Goal: Task Accomplishment & Management: Use online tool/utility

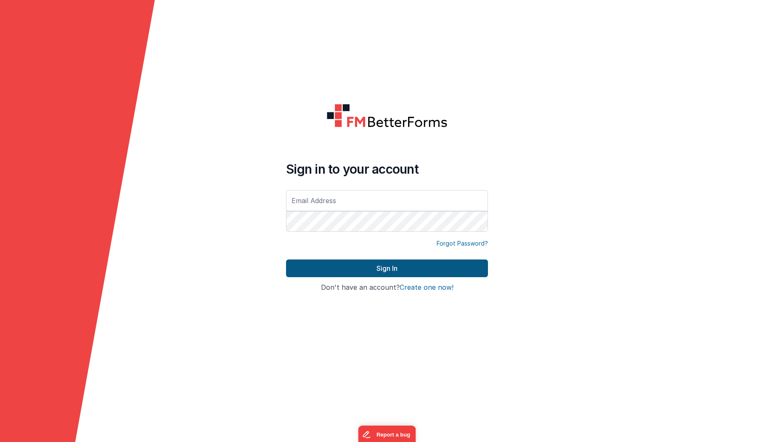
type input "[PERSON_NAME][EMAIL_ADDRESS][DOMAIN_NAME]"
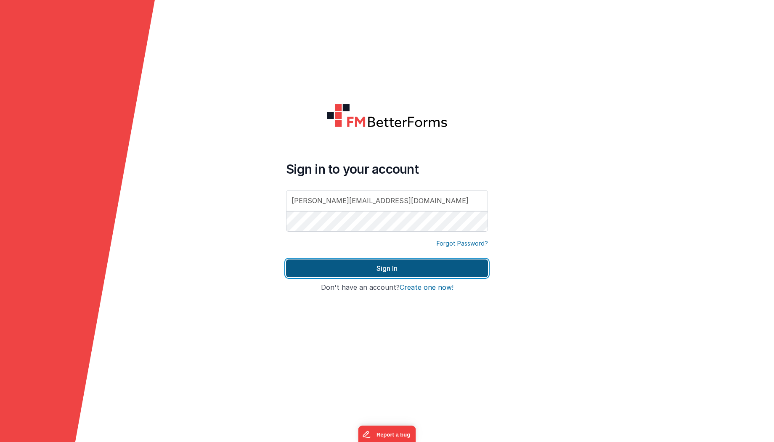
click at [349, 268] on button "Sign In" at bounding box center [387, 269] width 202 height 18
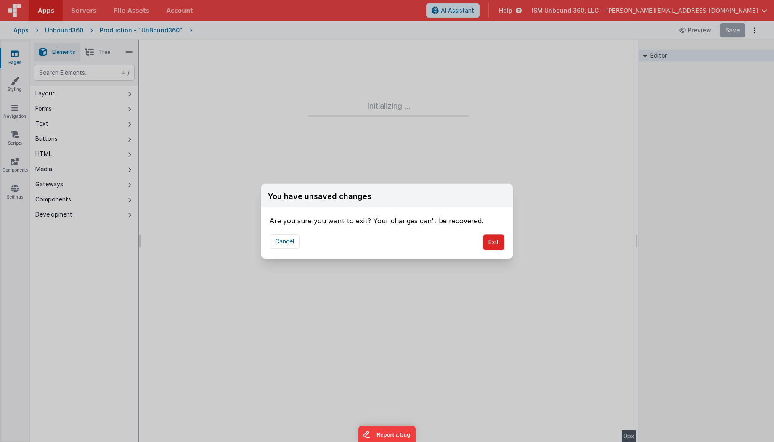
click at [488, 241] on button "Exit" at bounding box center [493, 242] width 21 height 16
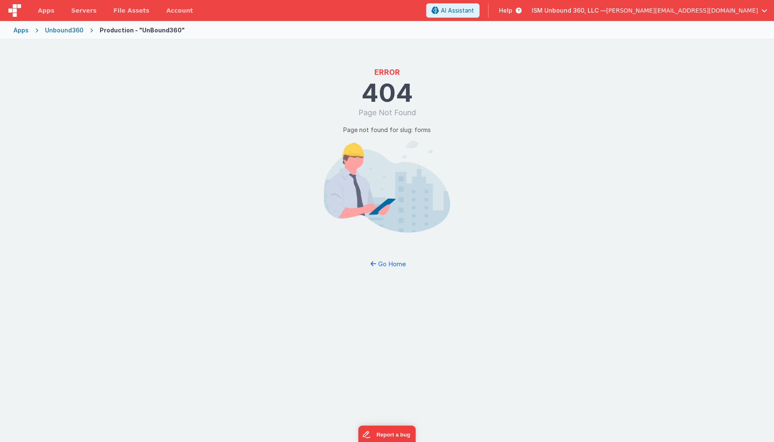
click at [66, 29] on div "Unbound360" at bounding box center [64, 30] width 38 height 8
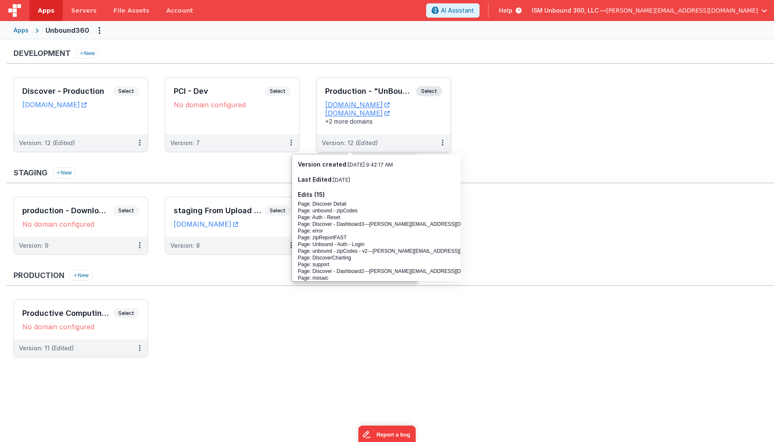
click at [419, 136] on div "Version: 12 (Edited)" at bounding box center [384, 143] width 134 height 18
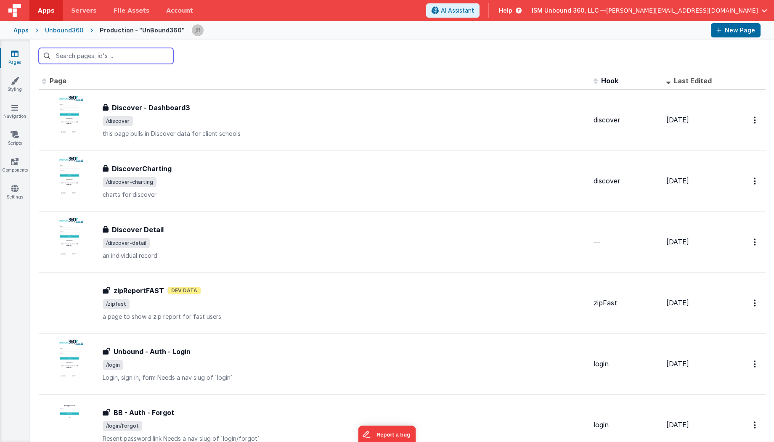
click at [65, 53] on input "text" at bounding box center [106, 56] width 135 height 16
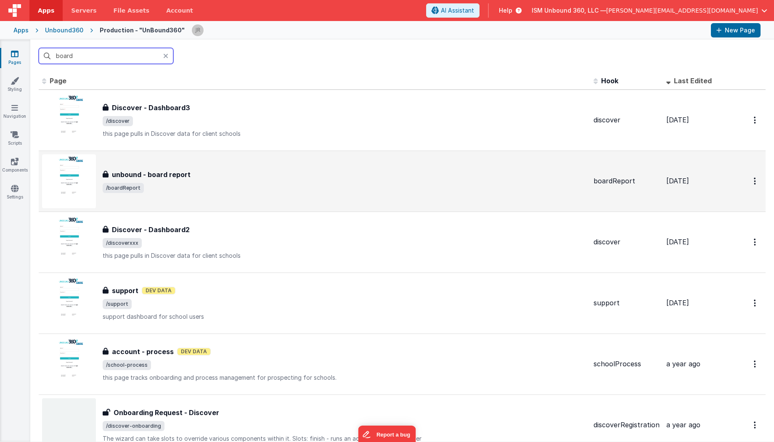
type input "board"
click at [257, 164] on div "unbound - board report unbound - board report /boardReport" at bounding box center [314, 181] width 545 height 54
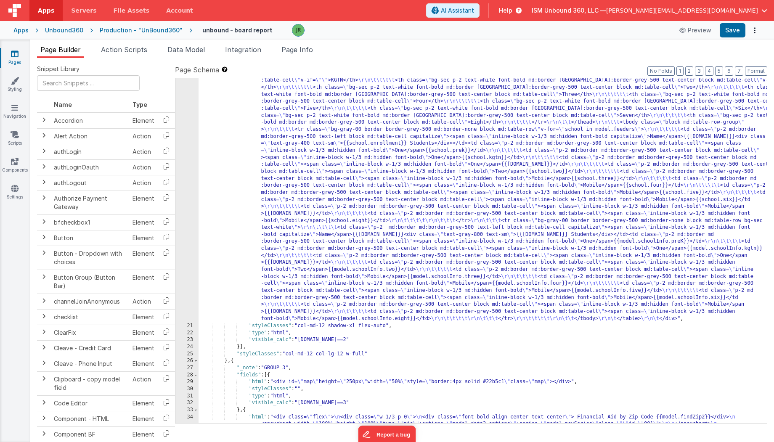
scroll to position [726, 0]
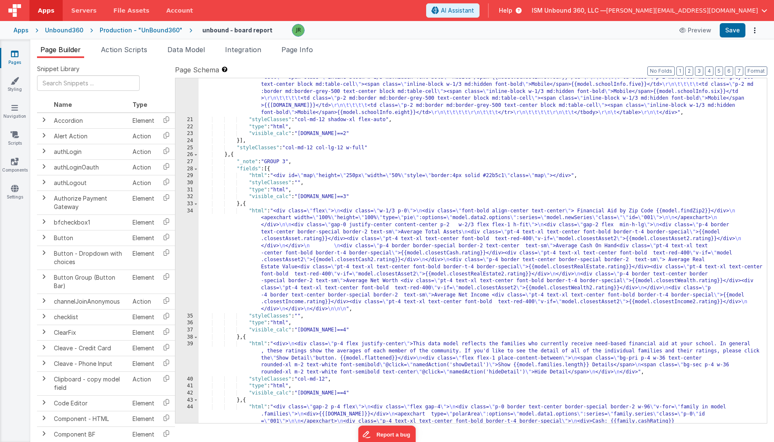
click at [298, 285] on div ""html" : "<div class= \" flex p-4 \" > \r\n <table class= \" min-w-full border-…" at bounding box center [483, 33] width 569 height 927
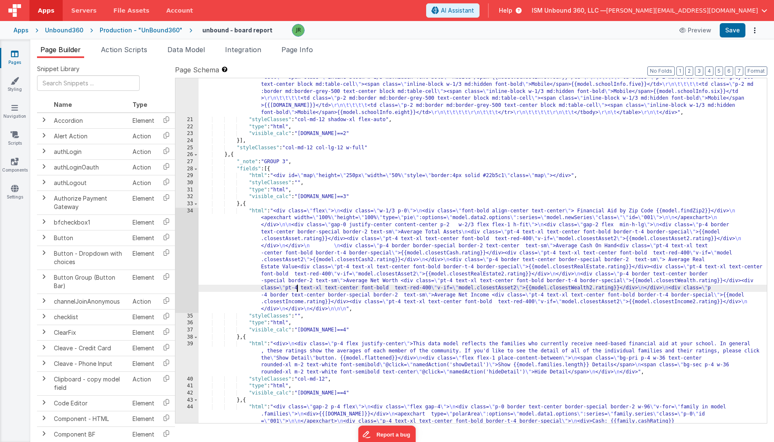
click at [183, 244] on div "34" at bounding box center [186, 260] width 23 height 105
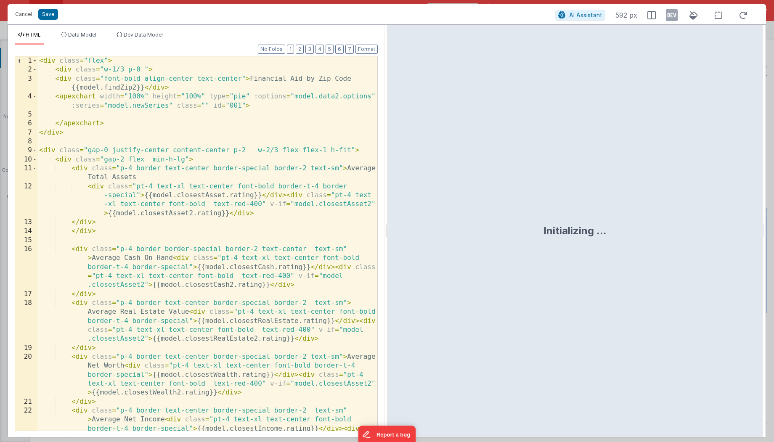
click at [183, 244] on div "< div class = "flex" > < div class = "w-1/3 p-0 " > < div class = "font-bold al…" at bounding box center [207, 270] width 340 height 429
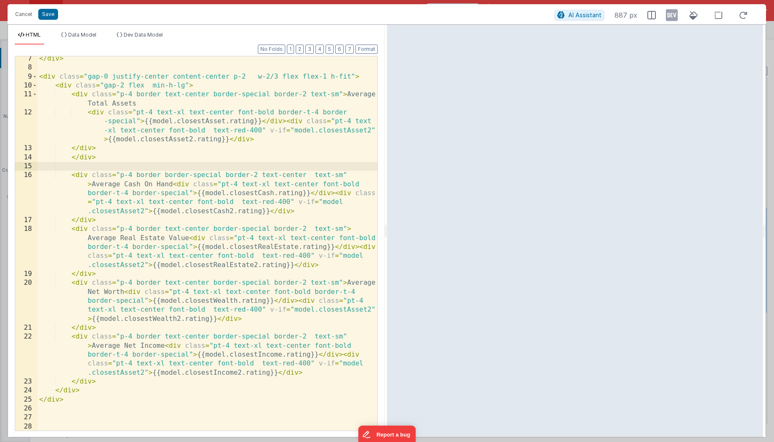
scroll to position [0, 0]
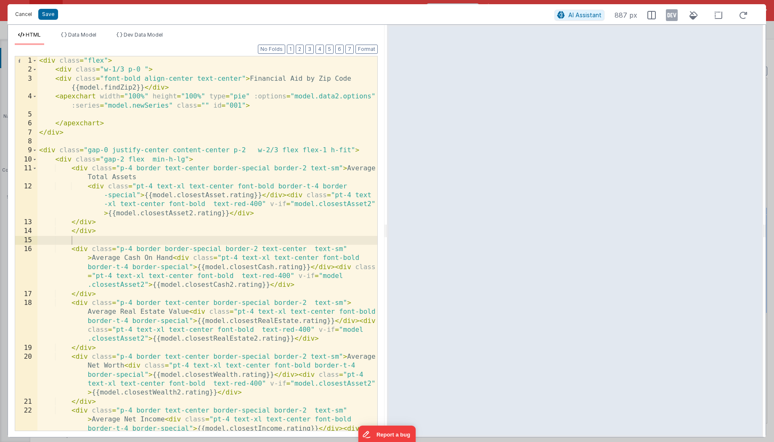
click at [21, 14] on button "Cancel" at bounding box center [23, 14] width 25 height 12
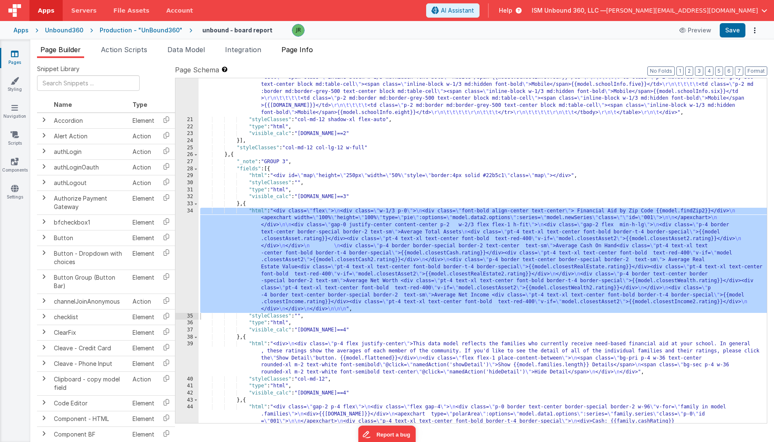
click at [291, 47] on span "Page Info" at bounding box center [297, 49] width 32 height 8
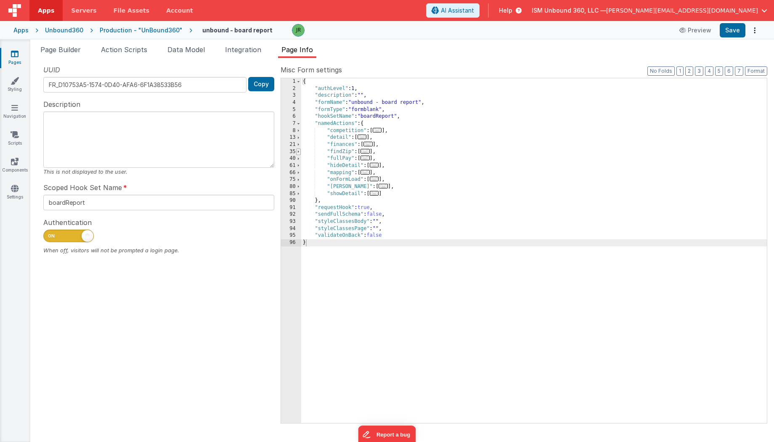
click at [299, 153] on span at bounding box center [298, 151] width 5 height 7
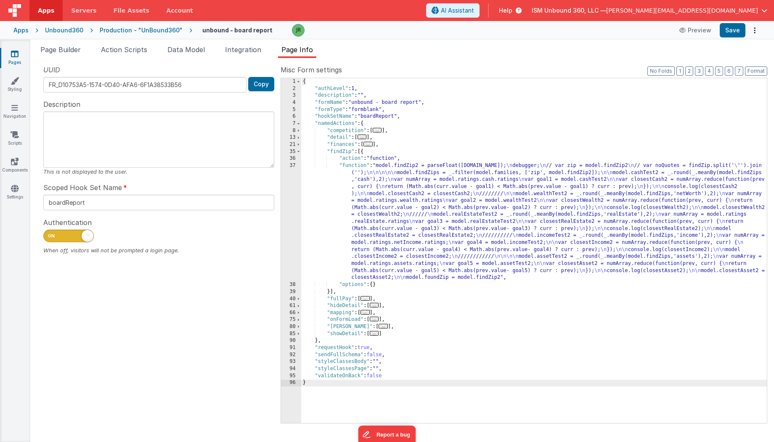
click at [340, 204] on div "{ "authLevel" : 1 , "description" : "" , "formName" : "unbound - board report" …" at bounding box center [534, 257] width 466 height 359
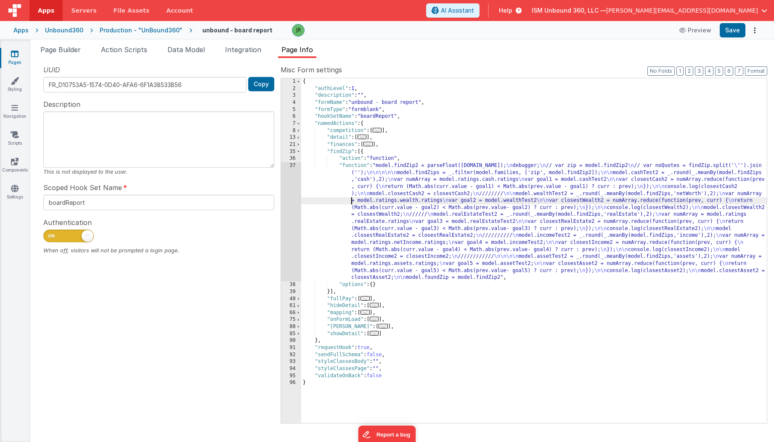
click at [291, 179] on div "37" at bounding box center [291, 221] width 20 height 119
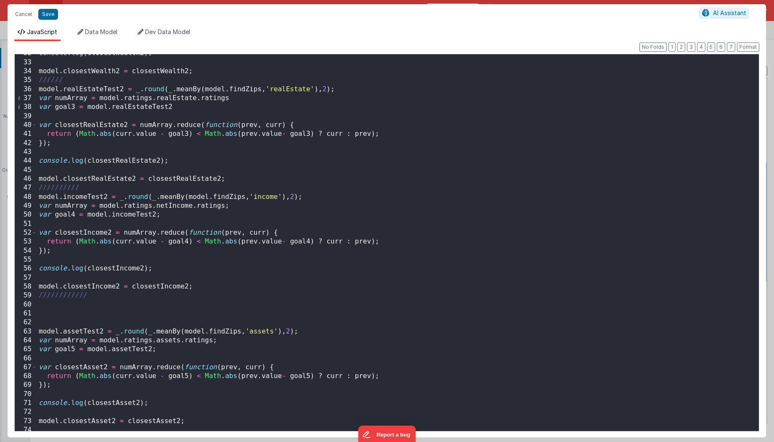
scroll to position [296, 0]
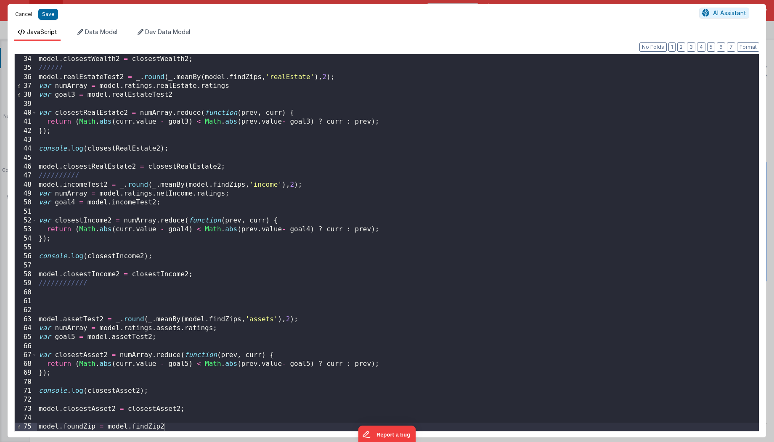
click at [21, 15] on button "Cancel" at bounding box center [23, 14] width 25 height 12
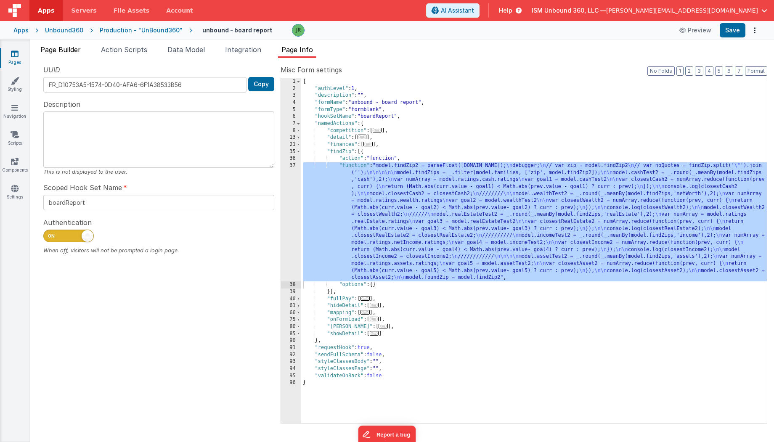
click at [72, 50] on span "Page Builder" at bounding box center [60, 49] width 40 height 8
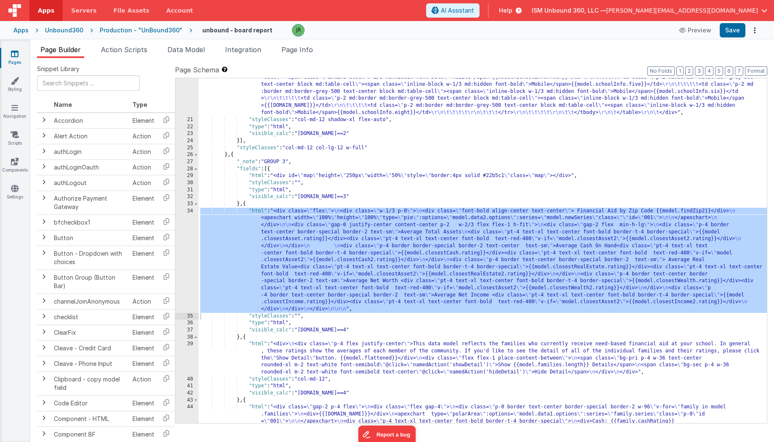
click at [413, 146] on div ""html" : "<div class= \" flex p-4 \" > \r\n <table class= \" min-w-full border-…" at bounding box center [483, 33] width 569 height 927
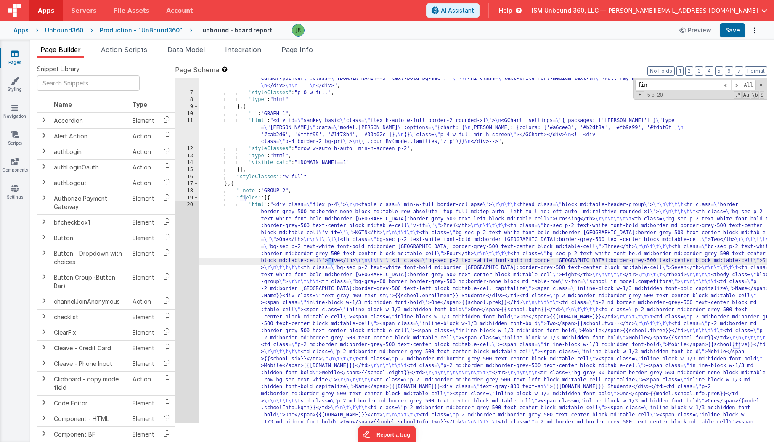
scroll to position [690, 0]
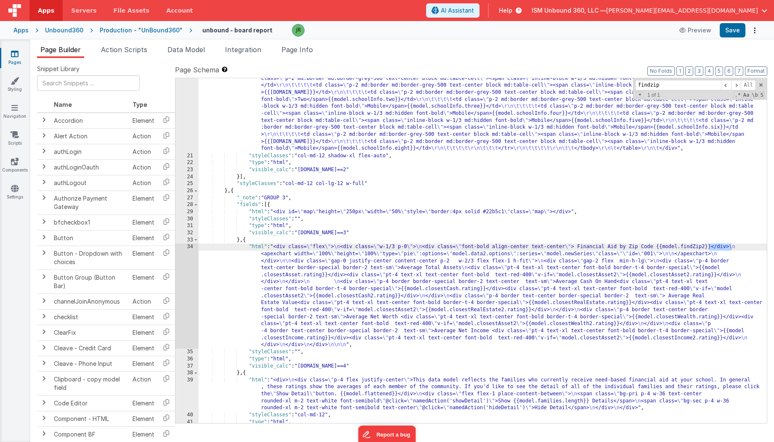
type input "findzip"
click at [231, 245] on div ""html" : "<div class= \" flex p-4 \" > \r\n <table class= \" min-w-full border-…" at bounding box center [483, 55] width 569 height 899
click at [187, 249] on div "34" at bounding box center [186, 296] width 23 height 105
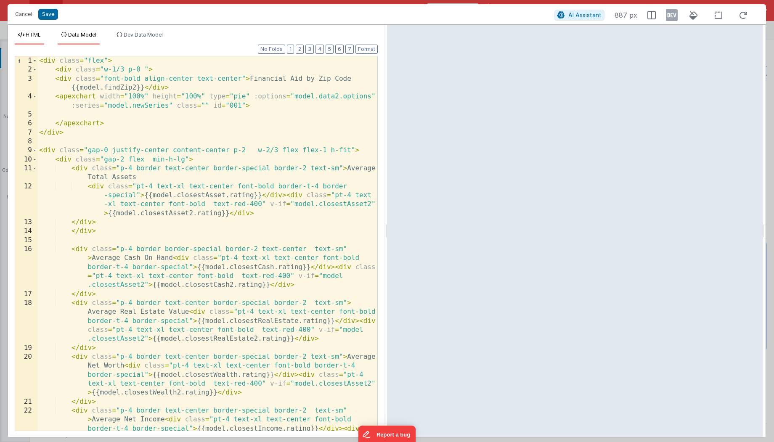
click at [84, 34] on span "Data Model" at bounding box center [82, 35] width 28 height 6
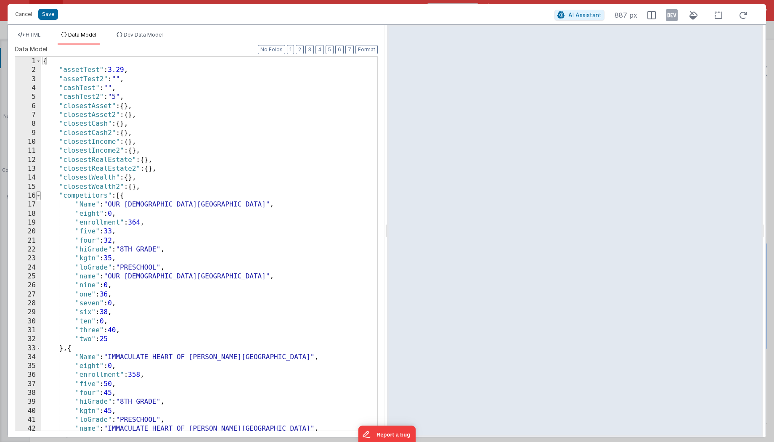
scroll to position [0, 0]
click at [38, 195] on span at bounding box center [38, 195] width 5 height 9
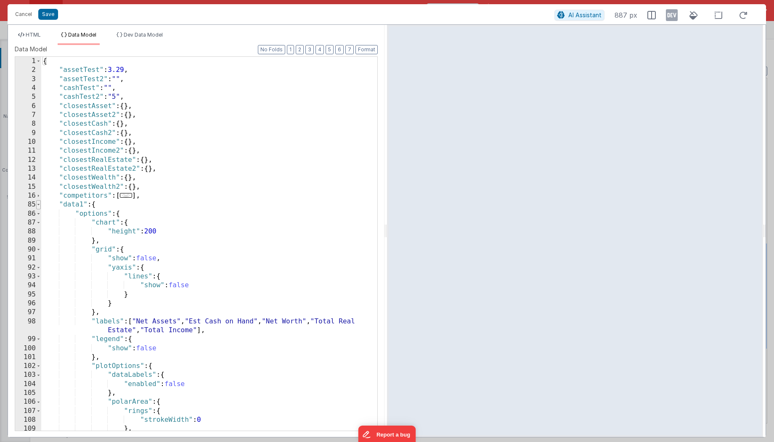
click at [40, 203] on span at bounding box center [38, 204] width 5 height 9
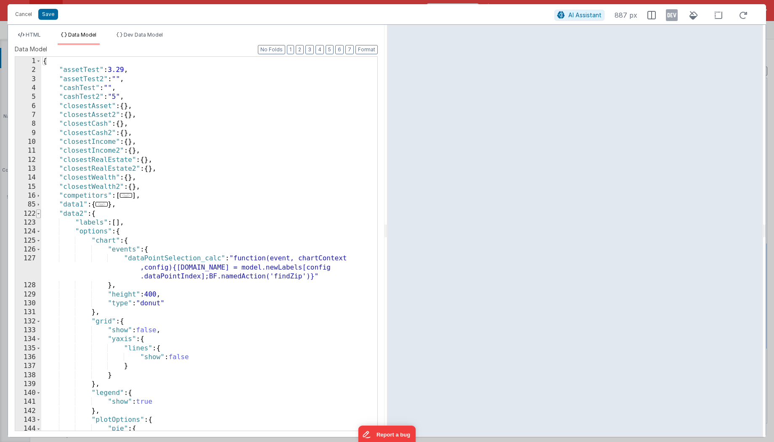
click at [40, 214] on span at bounding box center [38, 213] width 5 height 9
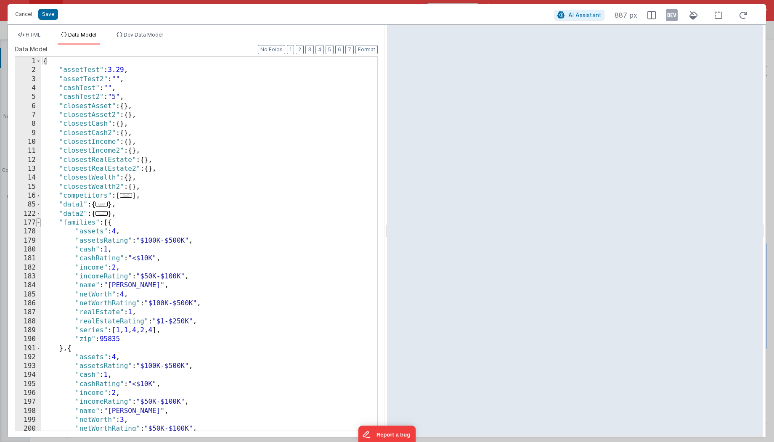
click at [40, 223] on span at bounding box center [38, 222] width 5 height 9
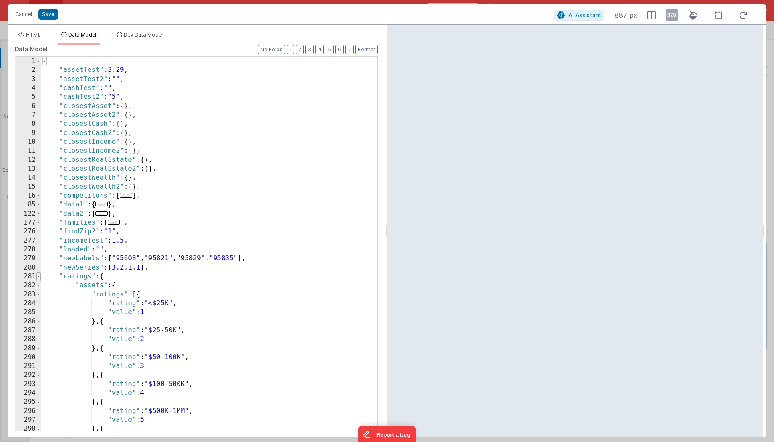
click at [39, 278] on span at bounding box center [38, 276] width 5 height 9
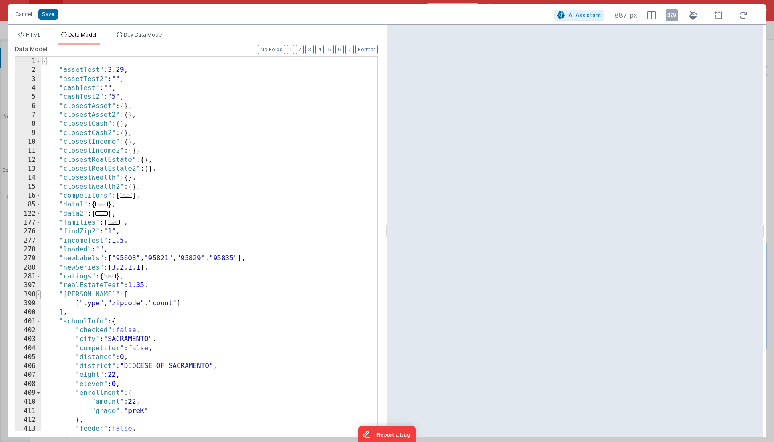
click at [39, 294] on span at bounding box center [38, 294] width 5 height 9
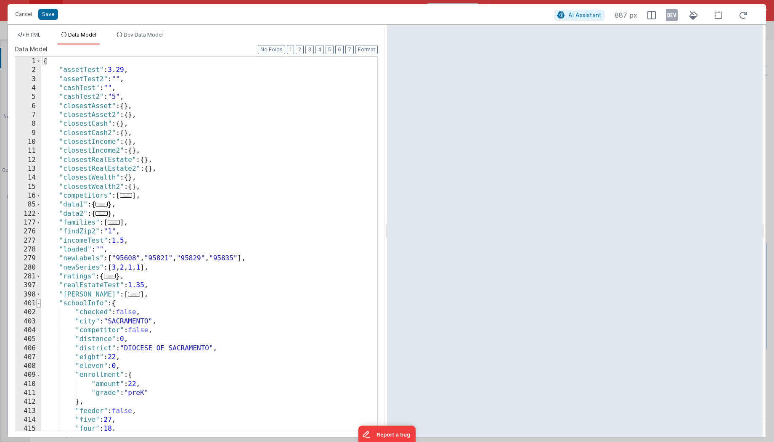
click at [39, 304] on span at bounding box center [38, 303] width 5 height 9
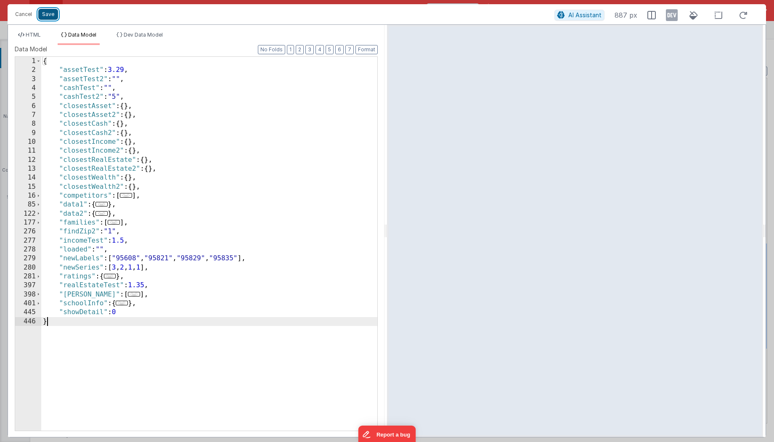
click at [55, 13] on button "Save" at bounding box center [48, 14] width 20 height 11
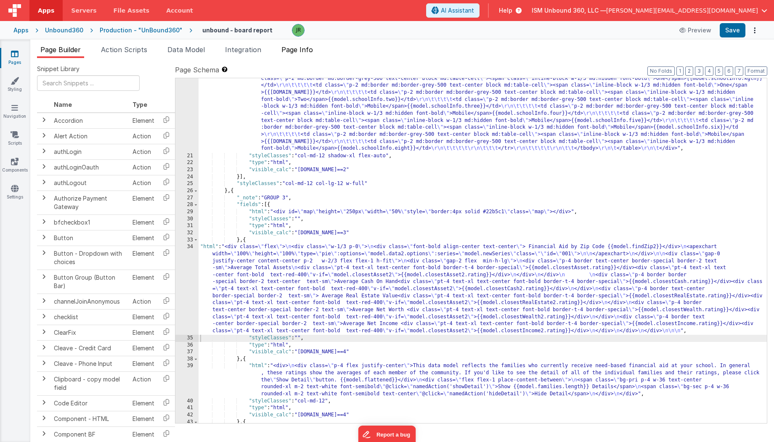
click at [295, 52] on span "Page Info" at bounding box center [297, 49] width 32 height 8
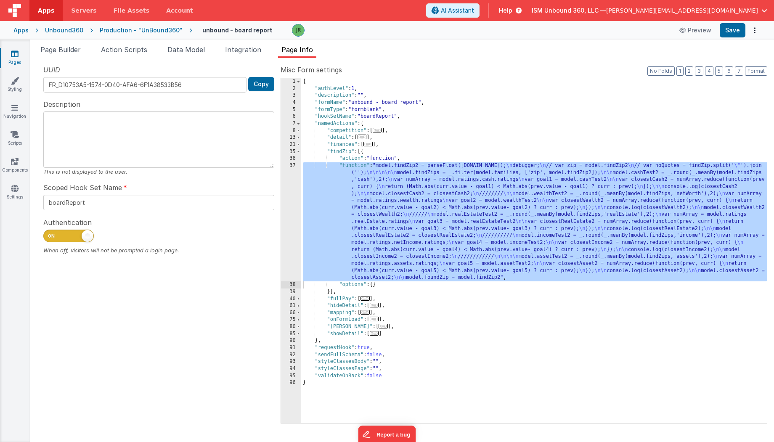
click at [438, 182] on div "{ "authLevel" : 1 , "description" : "" , "formName" : "unbound - board report" …" at bounding box center [534, 257] width 466 height 359
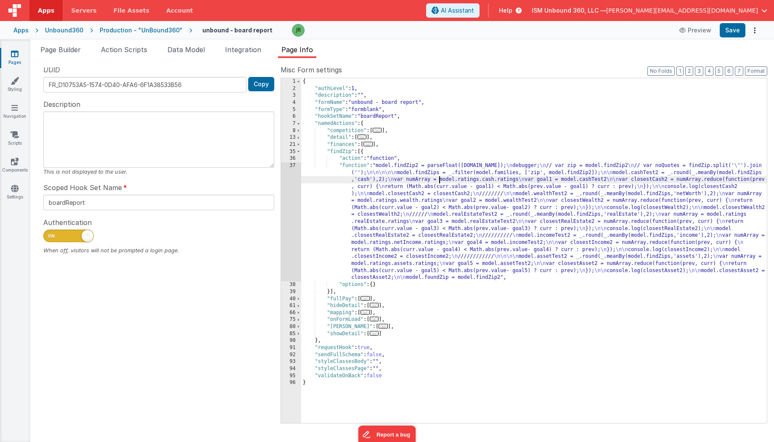
click at [392, 167] on div "{ "authLevel" : 1 , "description" : "" , "formName" : "unbound - board report" …" at bounding box center [534, 257] width 466 height 359
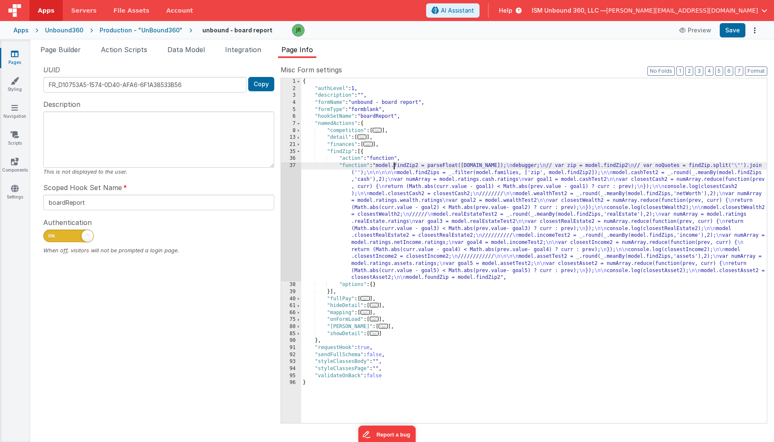
click at [332, 171] on div "{ "authLevel" : 1 , "description" : "" , "formName" : "unbound - board report" …" at bounding box center [534, 257] width 466 height 359
click at [314, 170] on div "{ "authLevel" : 1 , "description" : "" , "formName" : "unbound - board report" …" at bounding box center [534, 257] width 466 height 359
click at [313, 168] on div "{ "authLevel" : 1 , "description" : "" , "formName" : "unbound - board report" …" at bounding box center [534, 257] width 466 height 359
click at [298, 319] on span at bounding box center [298, 319] width 5 height 7
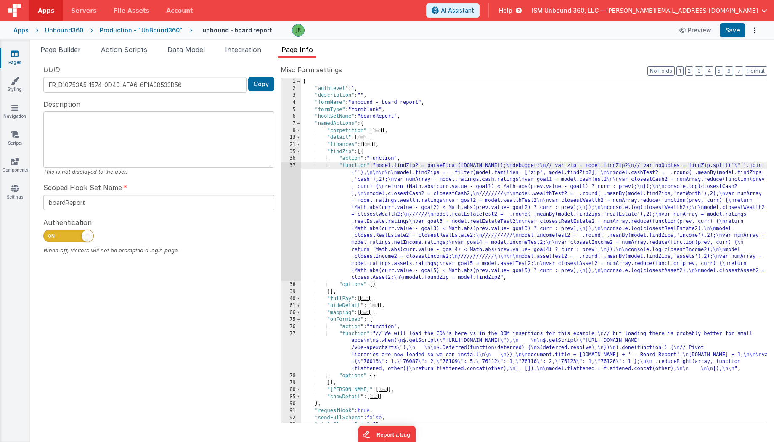
click at [363, 350] on div "{ "authLevel" : 1 , "description" : "" , "formName" : "unbound - board report" …" at bounding box center [534, 257] width 466 height 359
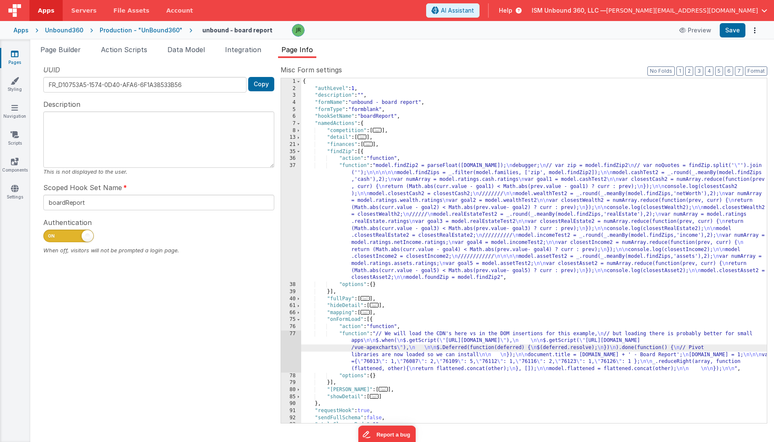
click at [293, 337] on div "77" at bounding box center [291, 352] width 20 height 42
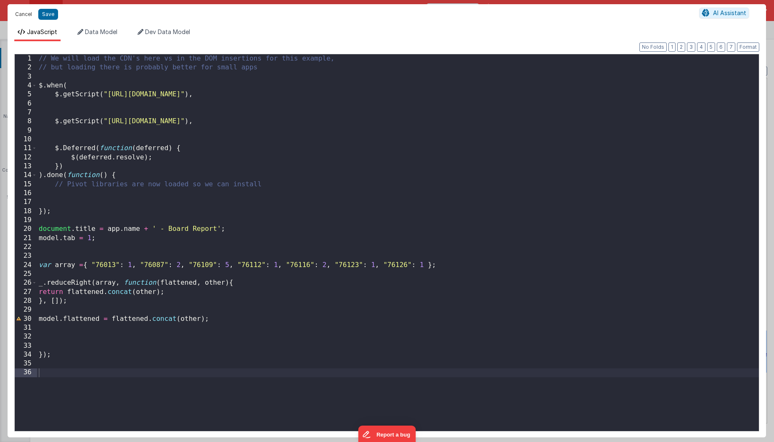
click at [27, 13] on button "Cancel" at bounding box center [23, 14] width 25 height 12
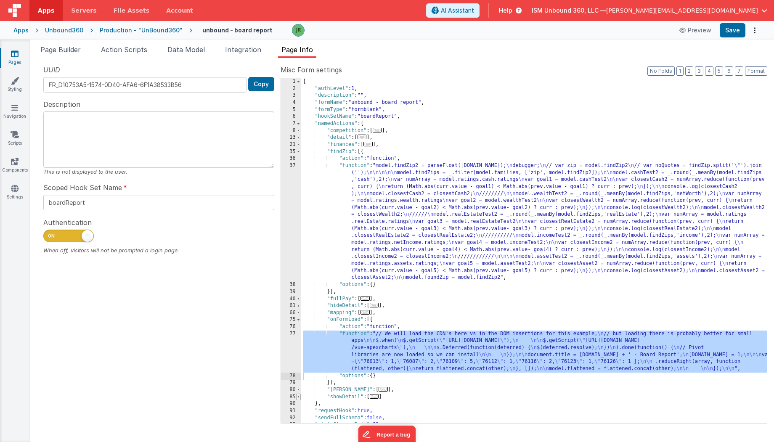
click at [299, 397] on span at bounding box center [298, 397] width 5 height 7
click at [299, 145] on span at bounding box center [298, 144] width 5 height 7
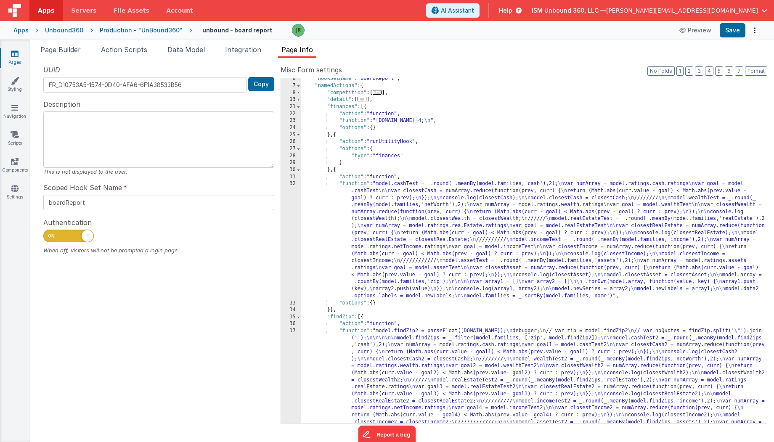
scroll to position [39, 0]
click at [345, 221] on div ""hookSetName" : "boardReport" , "namedActions" : { "competition" : [ ... ] , "d…" at bounding box center [534, 309] width 466 height 471
click at [291, 204] on div "32" at bounding box center [291, 239] width 20 height 119
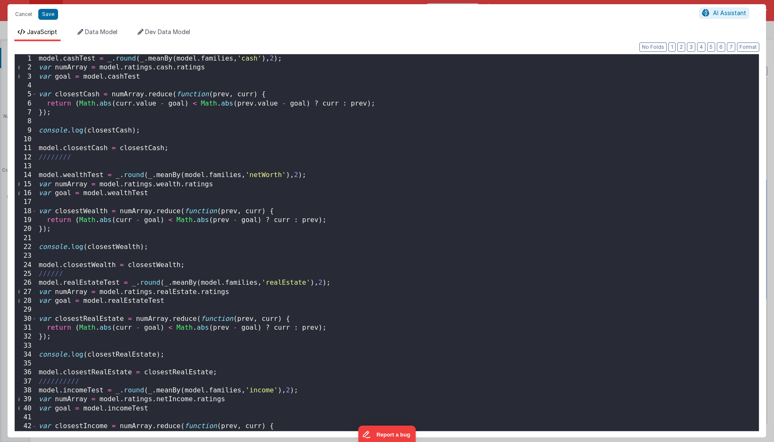
scroll to position [0, 0]
click at [22, 14] on button "Cancel" at bounding box center [23, 14] width 25 height 12
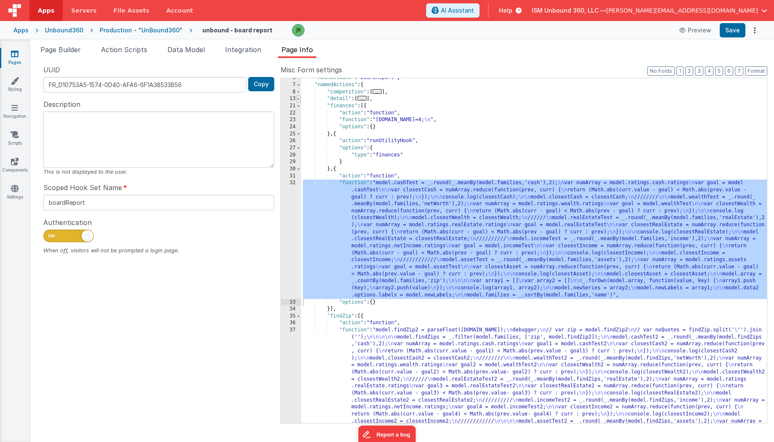
click at [298, 100] on span at bounding box center [298, 98] width 5 height 7
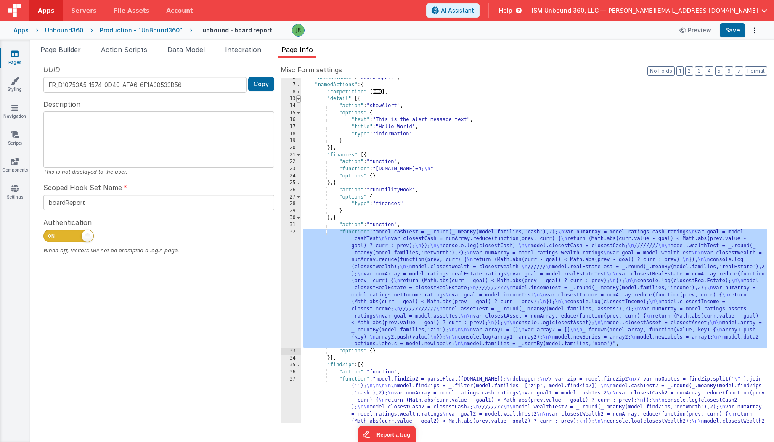
click at [298, 100] on span at bounding box center [298, 98] width 5 height 7
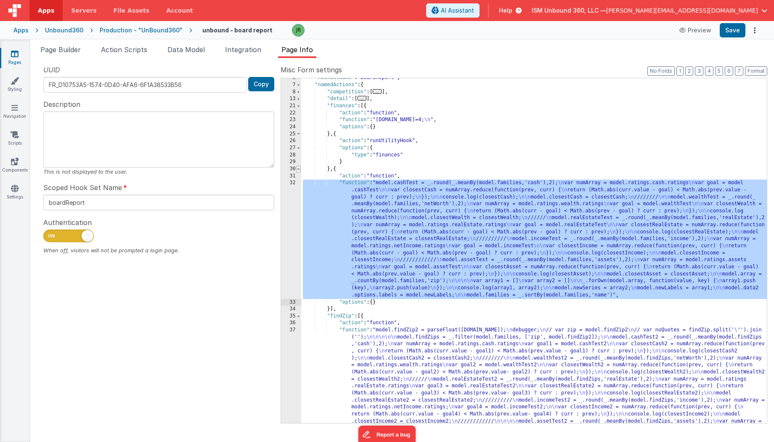
click at [297, 168] on span at bounding box center [298, 169] width 5 height 7
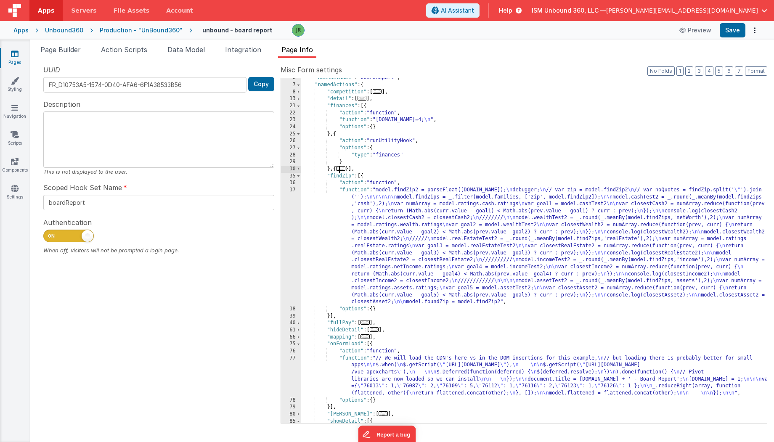
click at [333, 265] on div ""hookSetName" : "boardReport" , "namedActions" : { "competition" : [ ... ] , "d…" at bounding box center [534, 253] width 466 height 359
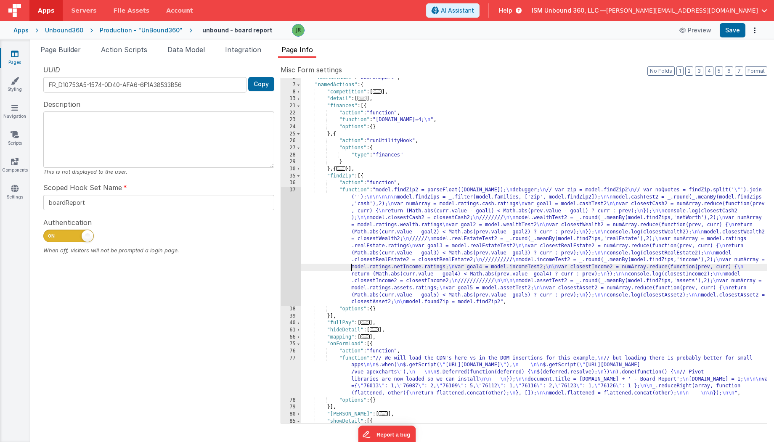
click at [294, 233] on div "37" at bounding box center [291, 246] width 20 height 119
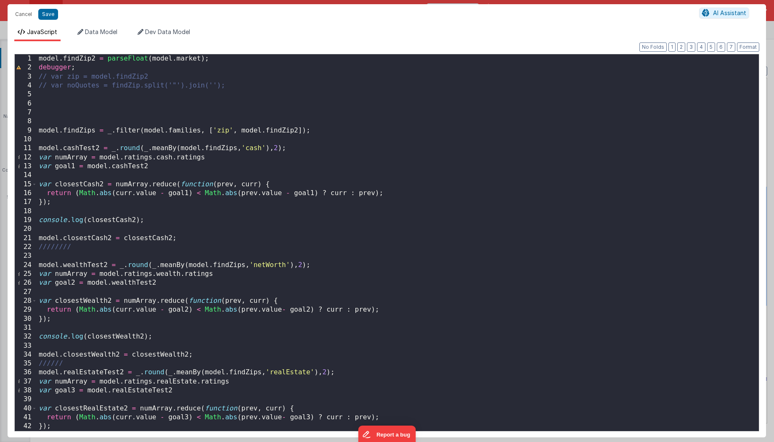
click at [217, 63] on div "model . findZip2 = parseFloat ( model . market ) ; debugger ; // var zip = mode…" at bounding box center [398, 251] width 722 height 395
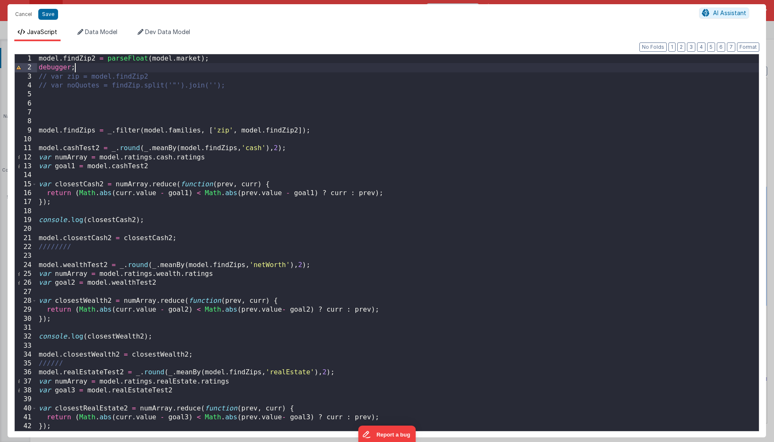
click at [220, 60] on div "model . findZip2 = parseFloat ( model . market ) ; debugger ; // var zip = mode…" at bounding box center [398, 251] width 722 height 395
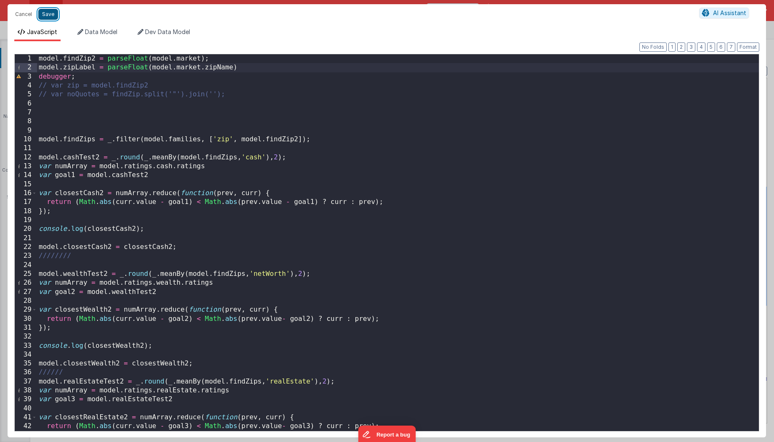
click at [51, 16] on button "Save" at bounding box center [48, 14] width 20 height 11
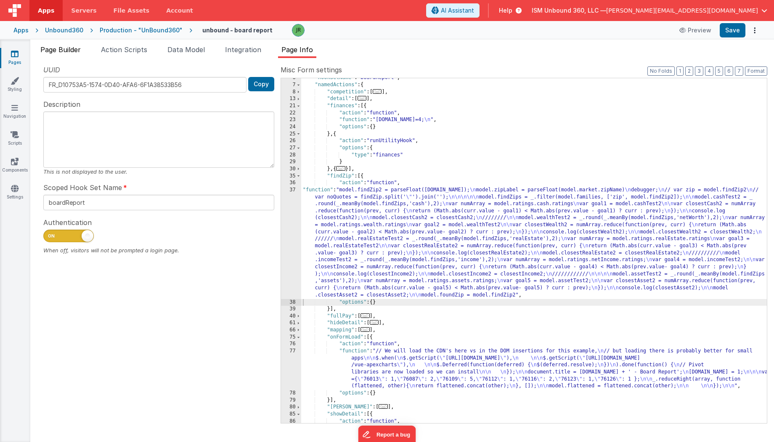
click at [65, 46] on span "Page Builder" at bounding box center [60, 49] width 40 height 8
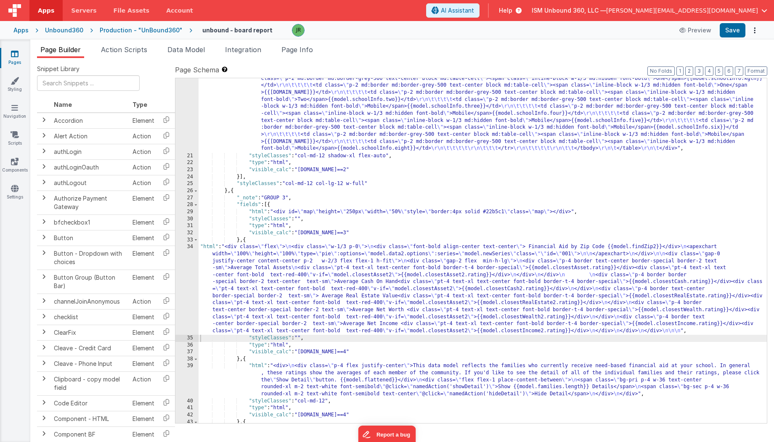
click at [237, 282] on div ""html" : "<div class= \" flex p-4 \" > \r\n <table class= \" min-w-full border-…" at bounding box center [483, 69] width 569 height 927
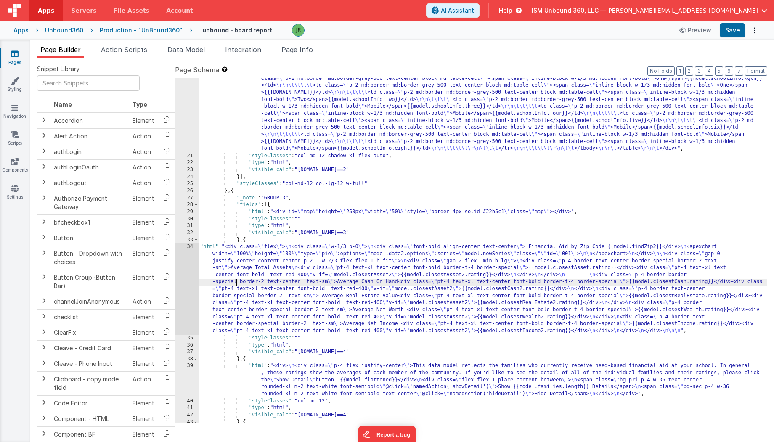
click at [189, 246] on div "34" at bounding box center [186, 289] width 23 height 91
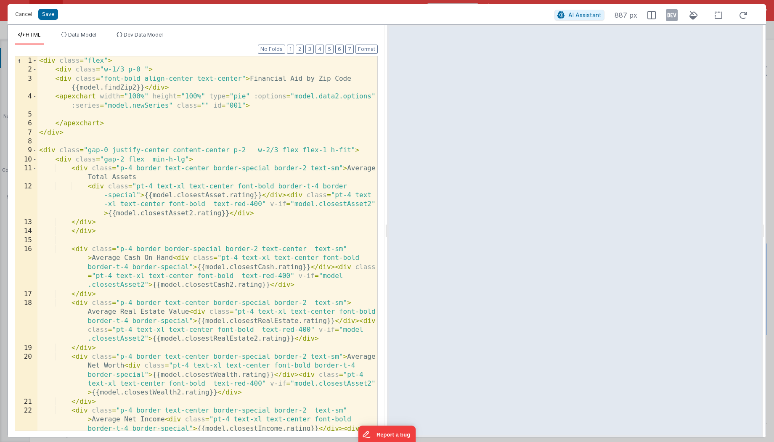
click at [143, 88] on div "< div class = "flex" > < div class = "w-1/3 p-0 " > < div class = "font-bold al…" at bounding box center [207, 270] width 340 height 429
click at [88, 34] on span "Data Model" at bounding box center [82, 35] width 28 height 6
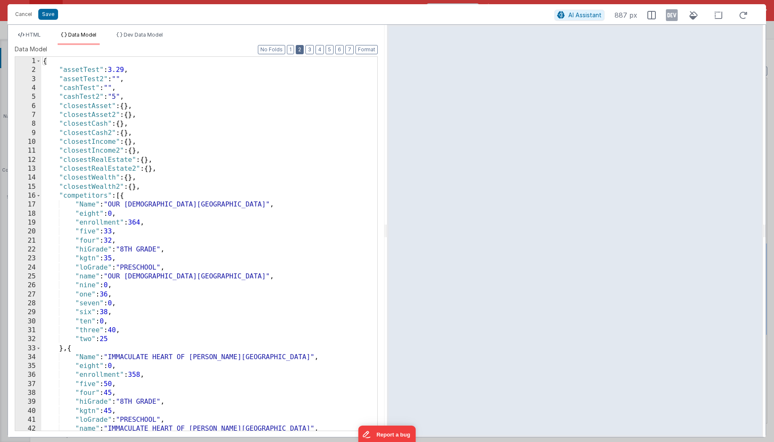
click at [302, 47] on button "2" at bounding box center [300, 49] width 8 height 9
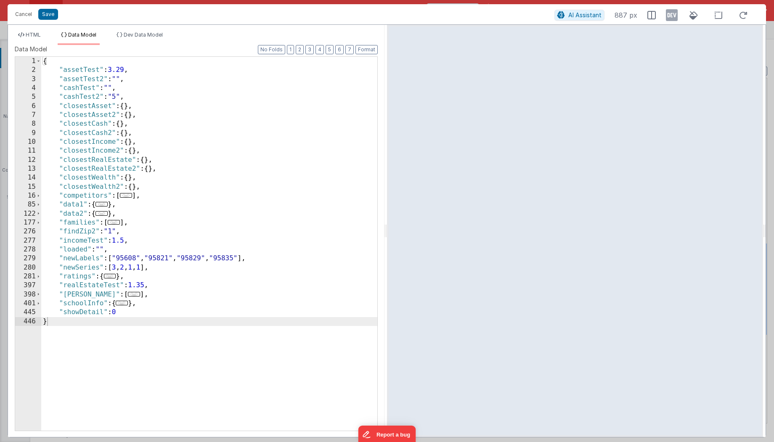
click at [129, 311] on div "{ "assetTest" : 3.29 , "assetTest2" : "" , "cashTest" : "" , "cashTest2" : "5" …" at bounding box center [209, 253] width 336 height 392
click at [50, 12] on button "Save" at bounding box center [48, 14] width 20 height 11
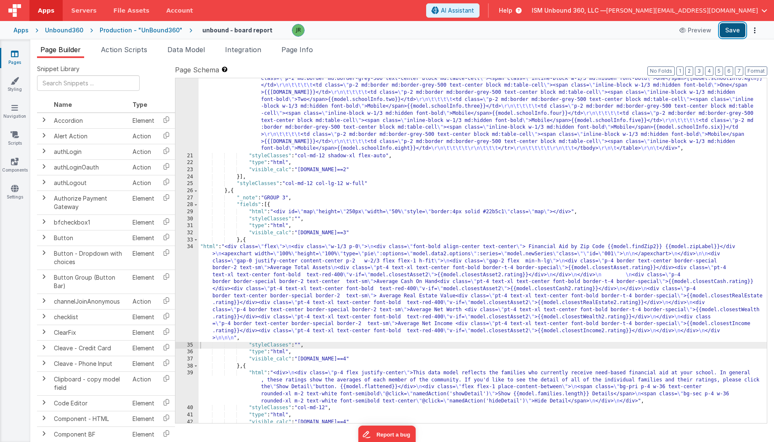
click at [728, 32] on button "Save" at bounding box center [733, 30] width 26 height 14
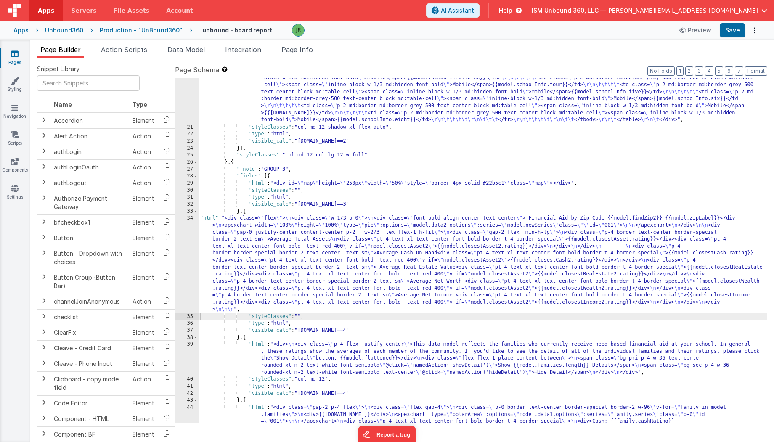
scroll to position [722, 0]
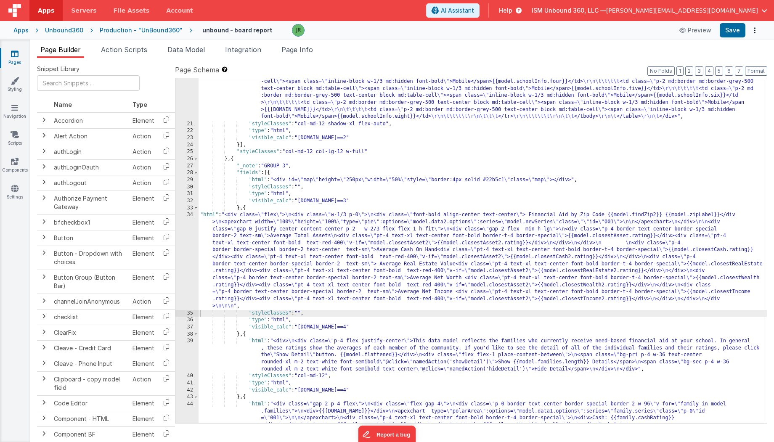
click at [212, 248] on div ""html" : "<div class= \" flex p-4 \" > \r\n <table class= \" min-w-full border-…" at bounding box center [483, 37] width 569 height 927
click at [192, 235] on div "34" at bounding box center [186, 261] width 23 height 98
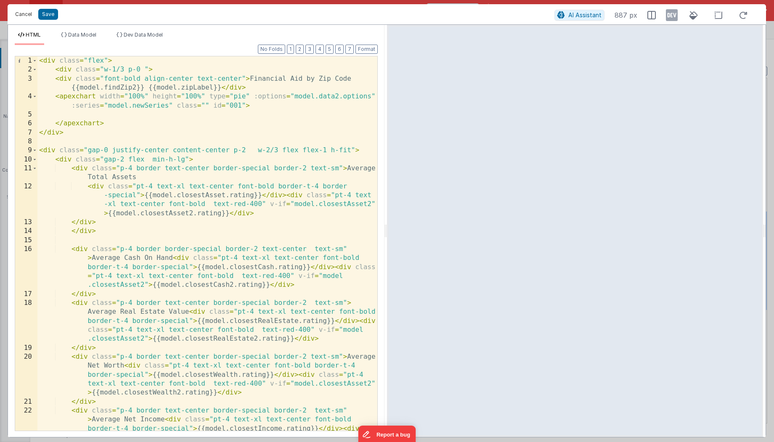
click at [26, 13] on button "Cancel" at bounding box center [23, 14] width 25 height 12
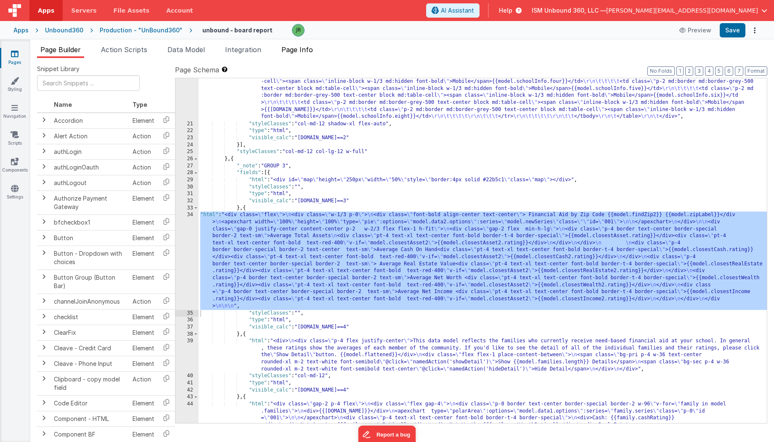
click at [291, 54] on li "Page Info" at bounding box center [297, 51] width 38 height 13
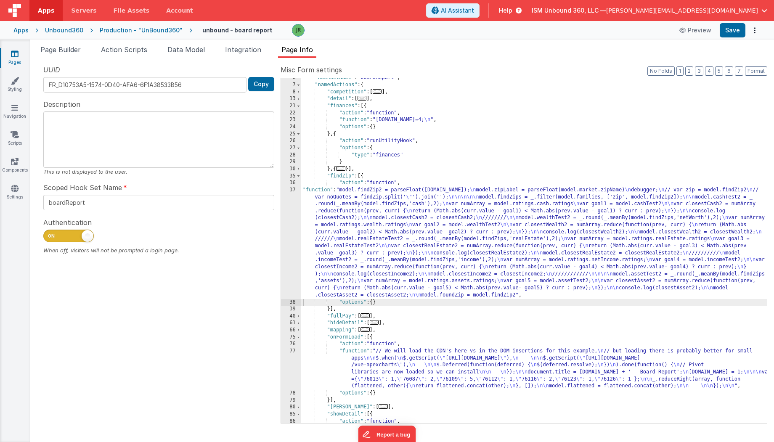
click at [327, 224] on div ""hookSetName" : "boardReport" , "namedActions" : { "competition" : [ ... ] , "d…" at bounding box center [534, 253] width 466 height 359
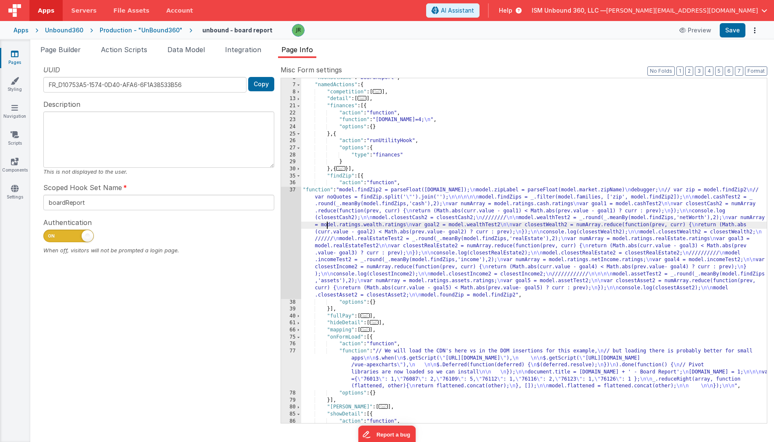
click at [293, 191] on div "37" at bounding box center [291, 243] width 20 height 112
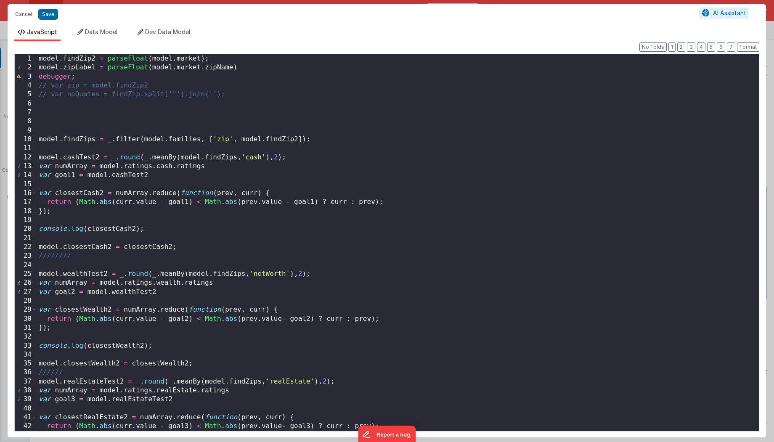
click at [148, 68] on div "model . findZip2 = parseFloat ( model . market ) ; model . zipLabel = parseFloa…" at bounding box center [398, 251] width 722 height 395
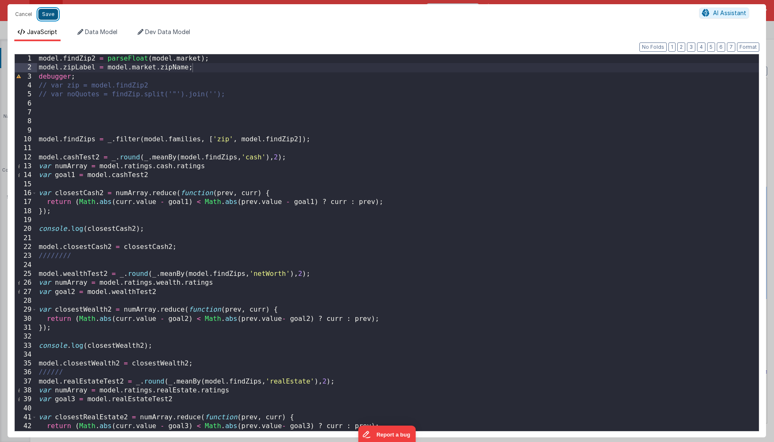
click at [50, 11] on button "Save" at bounding box center [48, 14] width 20 height 11
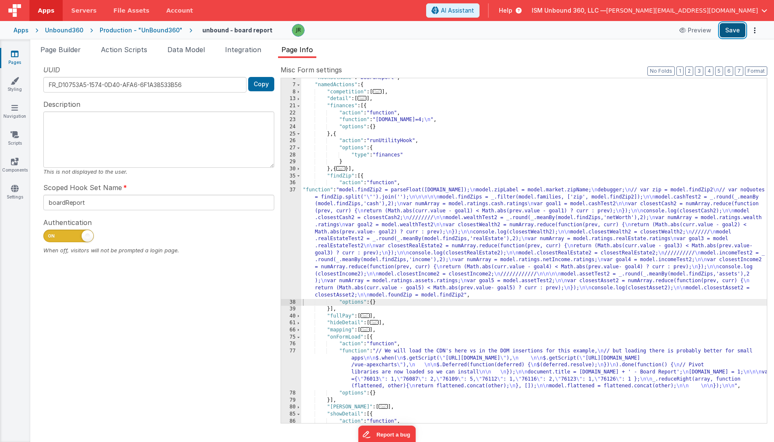
click at [729, 30] on button "Save" at bounding box center [733, 30] width 26 height 14
click at [52, 28] on div "Unbound360" at bounding box center [64, 30] width 38 height 8
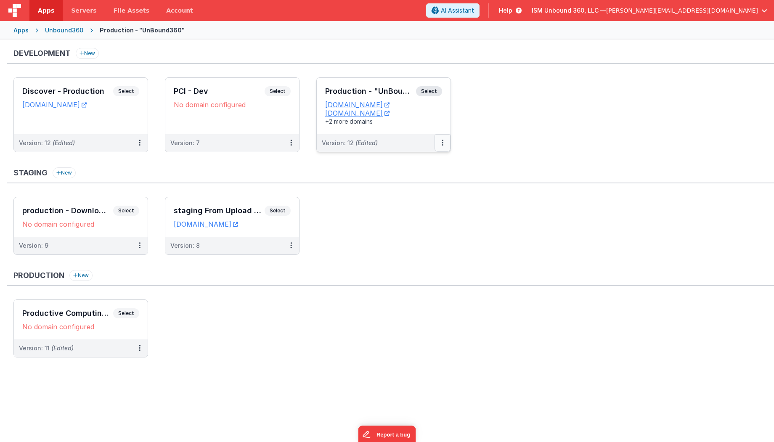
click at [442, 143] on icon at bounding box center [443, 143] width 2 height 0
click at [404, 163] on link "Edit" at bounding box center [413, 161] width 74 height 15
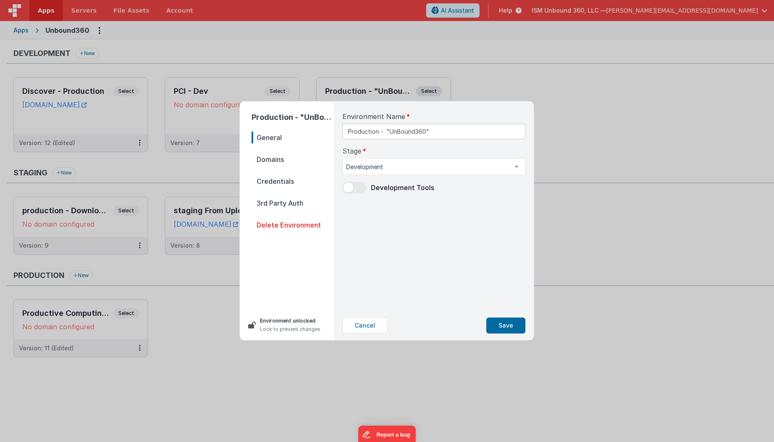
click at [355, 186] on span at bounding box center [354, 188] width 24 height 12
click at [505, 323] on button "Save" at bounding box center [505, 326] width 39 height 16
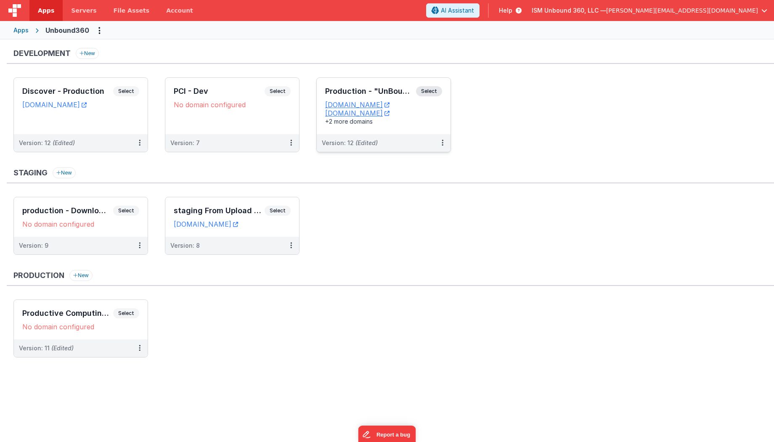
click at [400, 144] on div "Version: 12 (Edited)" at bounding box center [378, 143] width 113 height 8
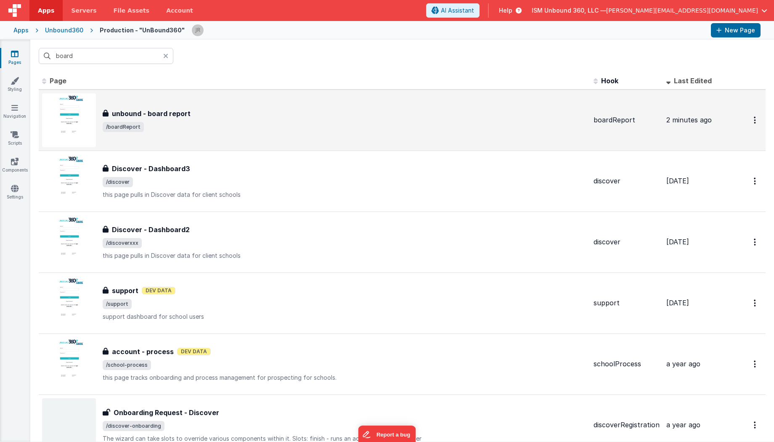
click at [267, 124] on span "/boardReport" at bounding box center [345, 127] width 484 height 10
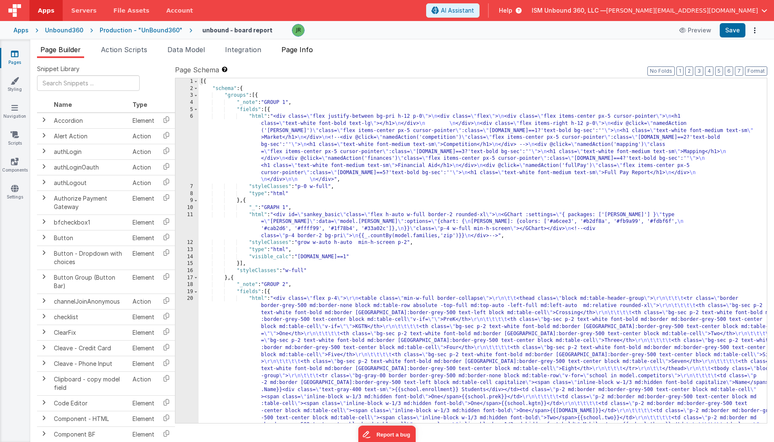
click at [308, 56] on li "Page Info" at bounding box center [297, 51] width 38 height 13
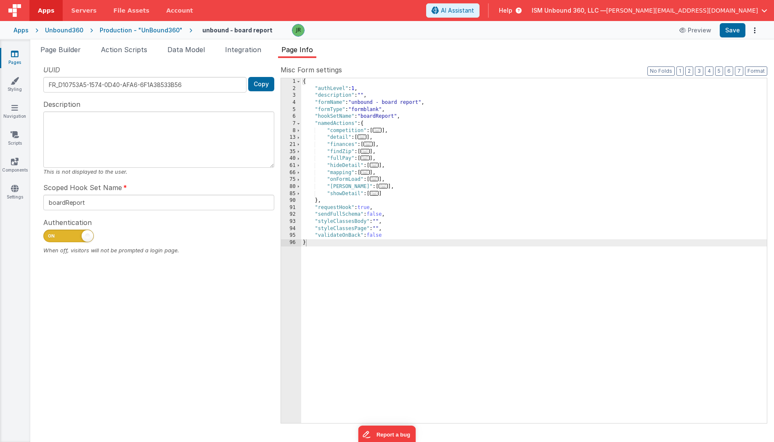
click at [423, 136] on div "{ "authLevel" : 1 , "description" : "" , "formName" : "unbound - board report" …" at bounding box center [534, 257] width 466 height 359
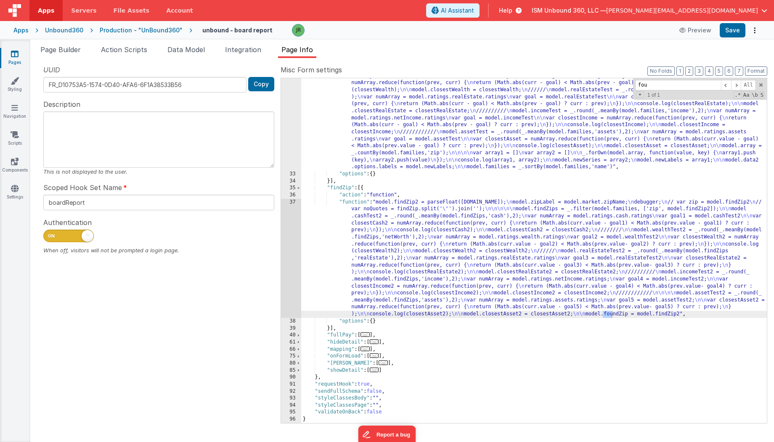
scroll to position [167, 0]
type input "foundzip"
click at [620, 315] on div ""function" : "model.cashTest = _.round(_.meanBy(model.families,'cash'),2); \n v…" at bounding box center [534, 287] width 466 height 471
click at [350, 239] on div ""function" : "model.cashTest = _.round(_.meanBy(model.families,'cash'),2); \n v…" at bounding box center [534, 287] width 466 height 471
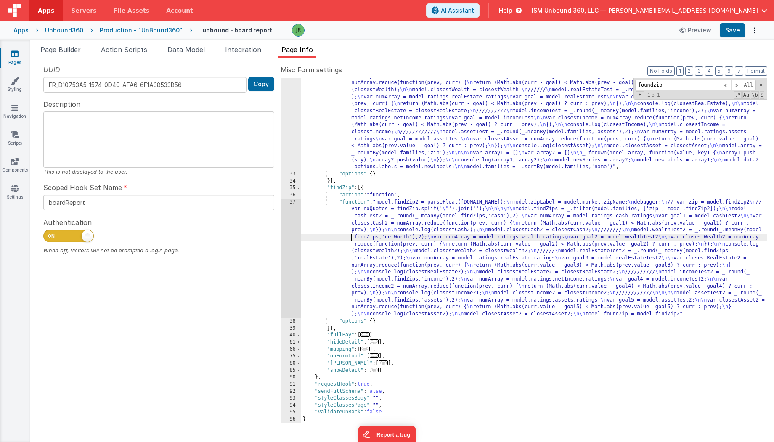
click at [289, 212] on div "37" at bounding box center [291, 258] width 20 height 119
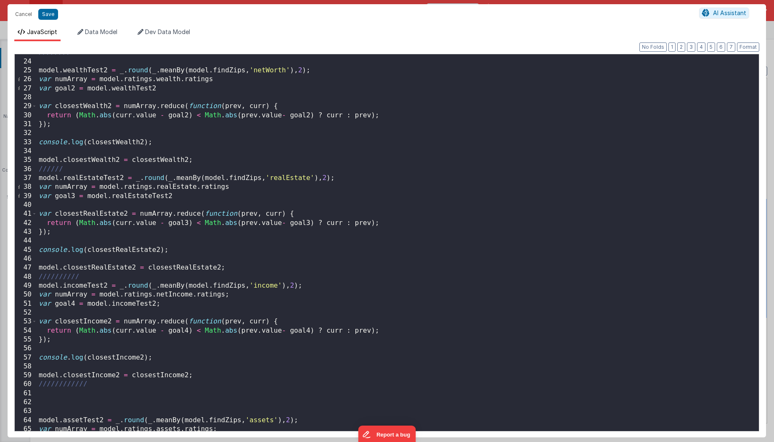
scroll to position [305, 0]
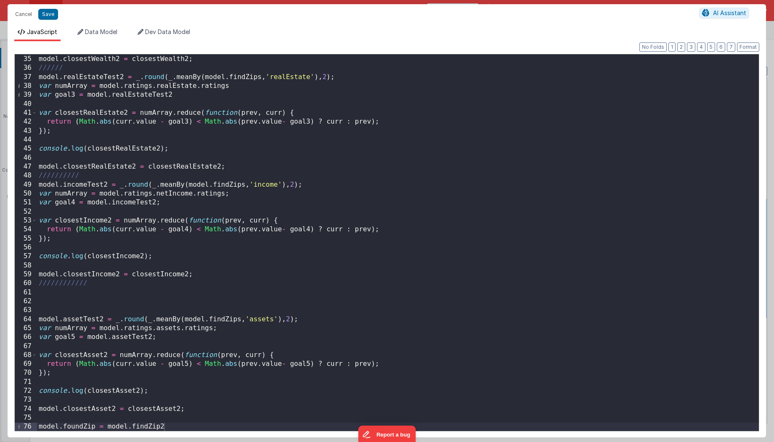
click at [186, 426] on div "model . closestWealth2 = closestWealth2 ; ////// model . realEstateTest2 = _ . …" at bounding box center [398, 243] width 722 height 395
click at [726, 11] on span "AI Assistant" at bounding box center [729, 12] width 33 height 7
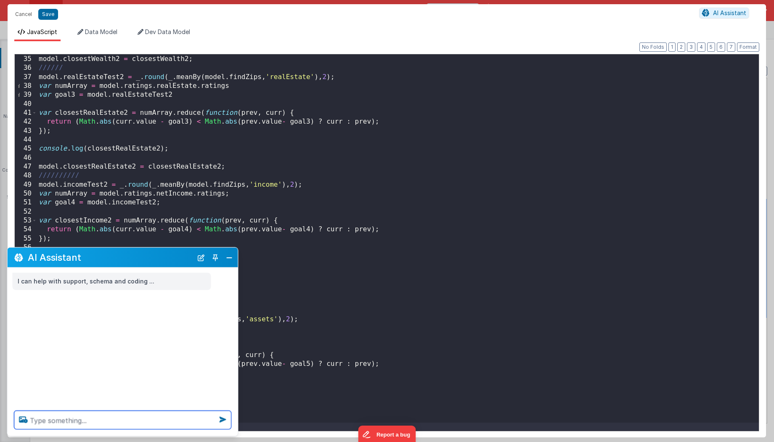
click at [43, 419] on textarea at bounding box center [122, 420] width 217 height 19
type textarea "w"
click at [124, 420] on textarea "find the matching zipName in families to [DOMAIN_NAME]" at bounding box center [122, 420] width 217 height 19
click at [124, 420] on textarea "find the matching zipName in model./families to [DOMAIN_NAME]" at bounding box center [122, 415] width 217 height 29
click at [148, 409] on textarea "find the matching zipName in model./families to model.marke" at bounding box center [122, 415] width 217 height 29
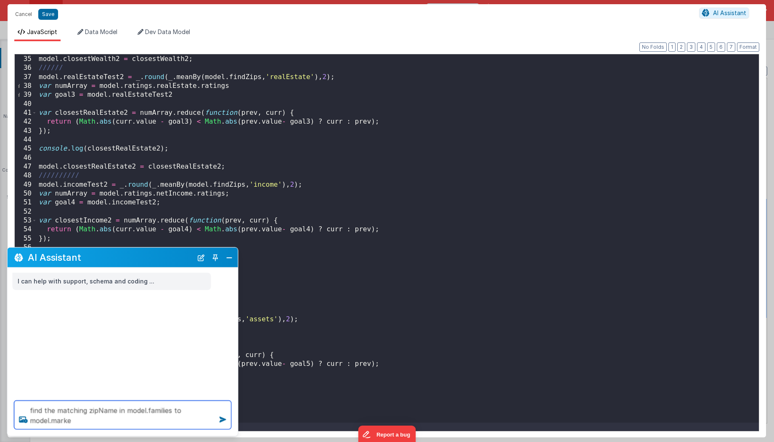
click at [107, 419] on textarea "find the matching zipName in model.families to model.marke" at bounding box center [122, 415] width 217 height 29
click at [104, 419] on textarea "find the matching zipName in model.families to [DOMAIN_NAME]" at bounding box center [122, 415] width 217 height 29
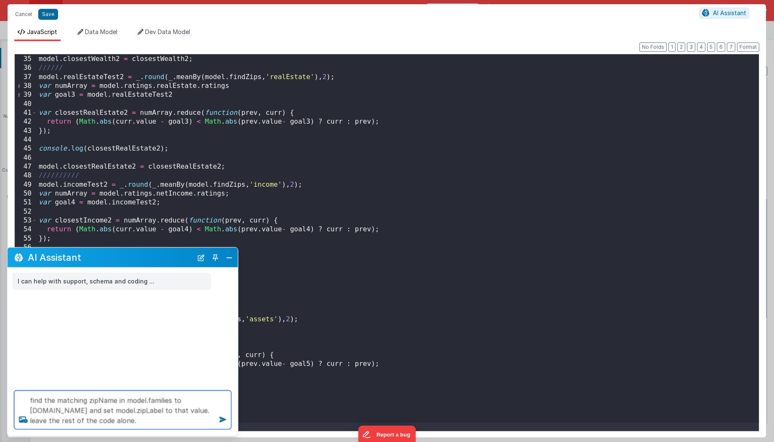
type textarea "find the matching zipName in model.families to [DOMAIN_NAME] and set model.zipL…"
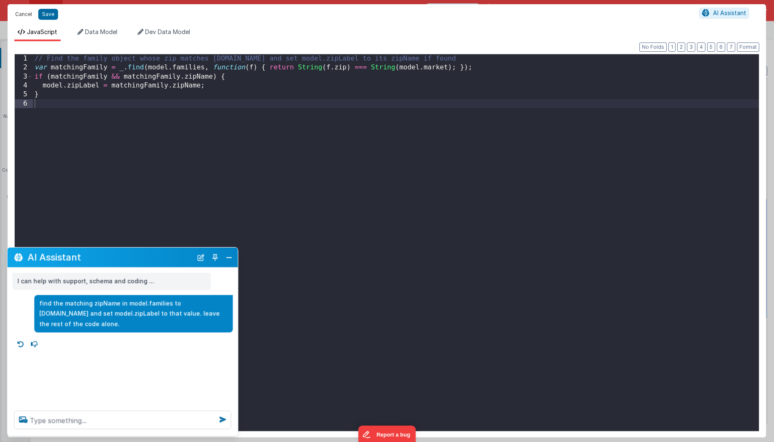
click at [24, 14] on button "Cancel" at bounding box center [23, 14] width 25 height 12
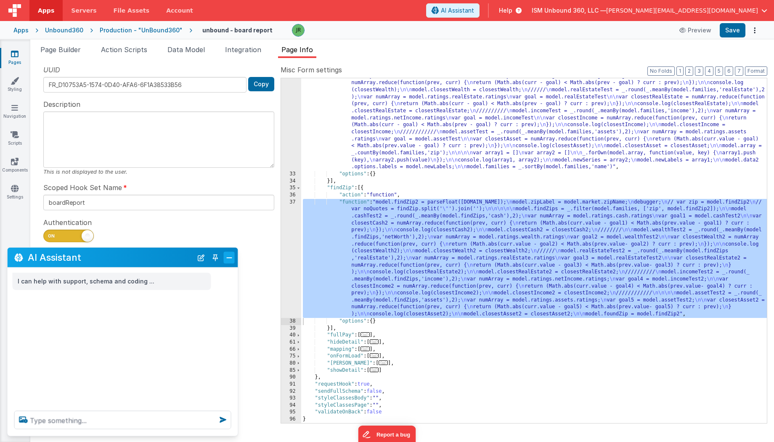
click at [228, 257] on button "Close" at bounding box center [229, 258] width 11 height 12
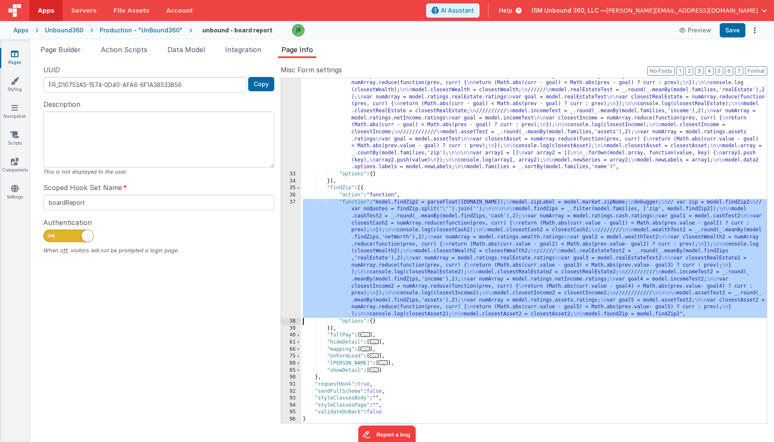
click at [373, 244] on div ""function" : "model.cashTest = _.round(_.meanBy(model.families,'cash'),2); \n v…" at bounding box center [534, 287] width 466 height 471
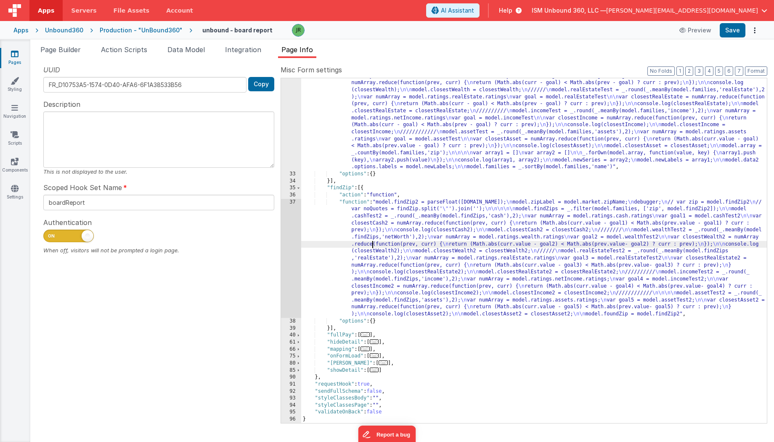
click at [343, 232] on div ""function" : "model.cashTest = _.round(_.meanBy(model.families,'cash'),2); \n v…" at bounding box center [534, 287] width 466 height 471
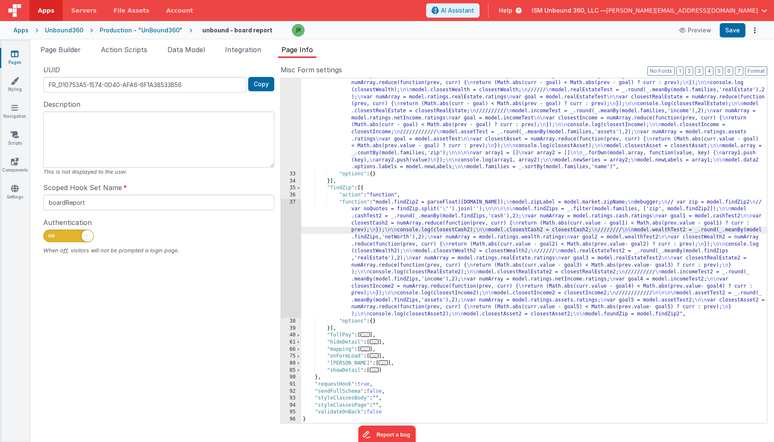
click at [291, 208] on div "37" at bounding box center [291, 258] width 20 height 119
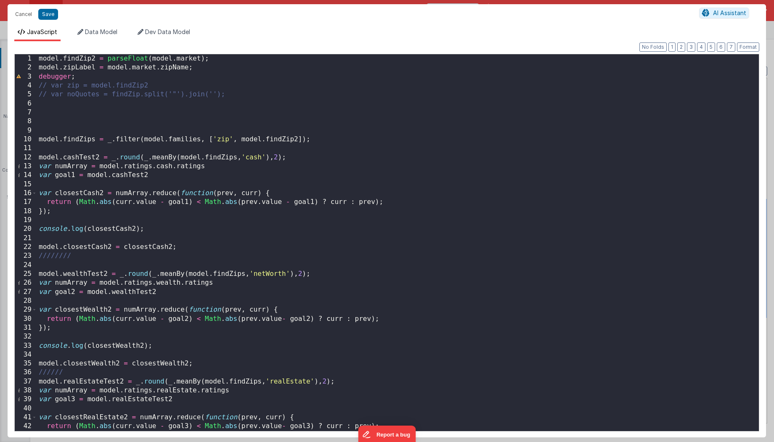
click at [45, 107] on div "model . findZip2 = parseFloat ( model . market ) ; model . zipLabel = model . m…" at bounding box center [398, 251] width 722 height 395
click at [732, 12] on span "AI Assistant" at bounding box center [729, 12] width 33 height 7
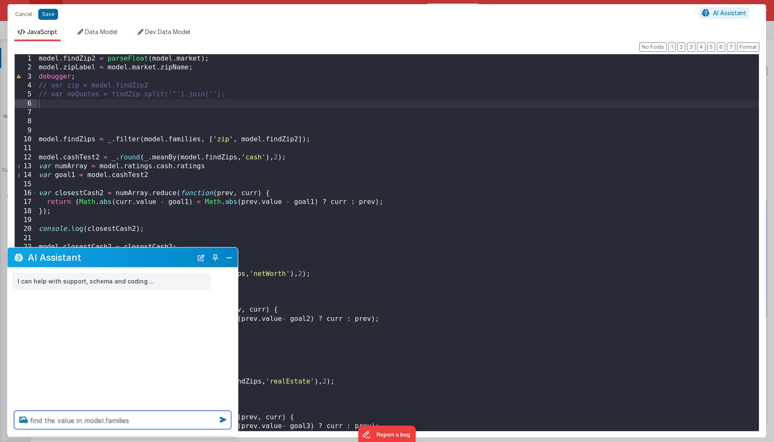
click at [55, 421] on textarea "find the value in model.families" at bounding box center [122, 420] width 217 height 19
click at [148, 421] on textarea "find the first value in model.families" at bounding box center [122, 420] width 217 height 19
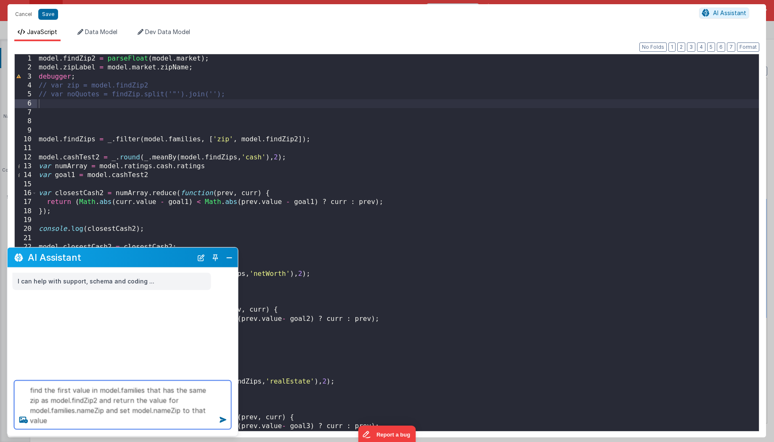
type textarea "find the first value in model.families that has the same zip as model.findZip2 …"
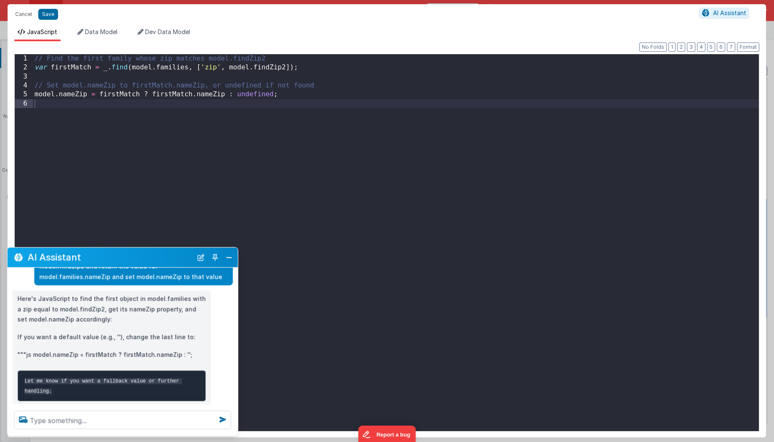
scroll to position [63, 0]
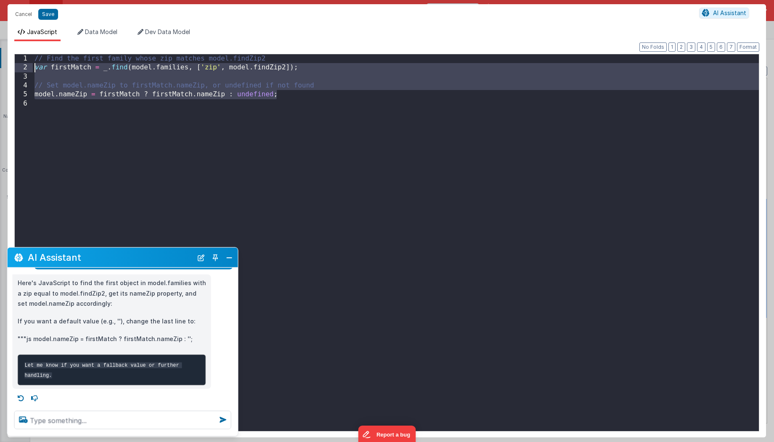
drag, startPoint x: 294, startPoint y: 96, endPoint x: 33, endPoint y: 66, distance: 263.3
click at [33, 66] on div "// Find the first family whose zip matches model.findZip2 var firstMatch = _ . …" at bounding box center [396, 251] width 726 height 395
click at [26, 11] on button "Cancel" at bounding box center [23, 14] width 25 height 12
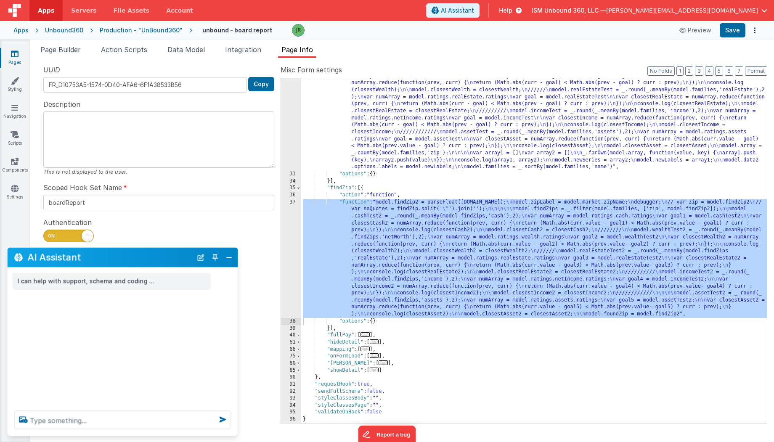
scroll to position [0, 0]
click at [330, 230] on div ""function" : "model.cashTest = _.round(_.meanBy(model.families,'cash'),2); \n v…" at bounding box center [534, 287] width 466 height 471
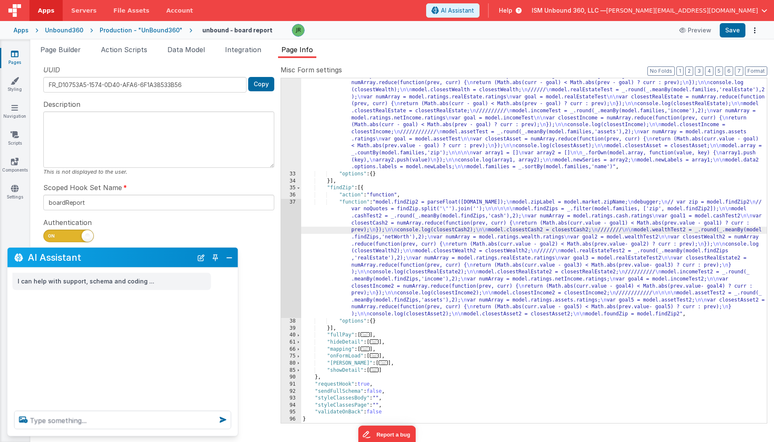
click at [292, 202] on div "37" at bounding box center [291, 258] width 20 height 119
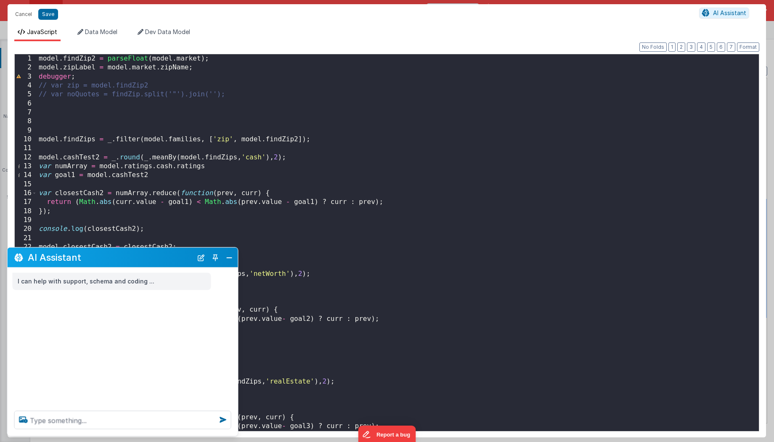
click at [55, 106] on div "model . findZip2 = parseFloat ( model . market ) ; model . zipLabel = model . m…" at bounding box center [398, 251] width 722 height 395
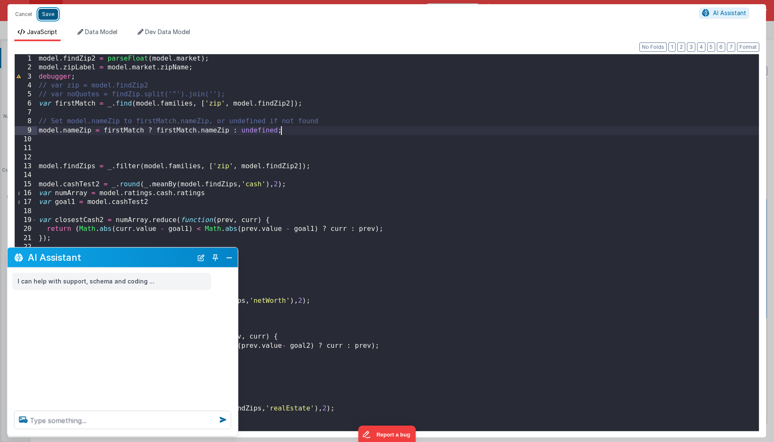
click at [52, 13] on button "Save" at bounding box center [48, 14] width 20 height 11
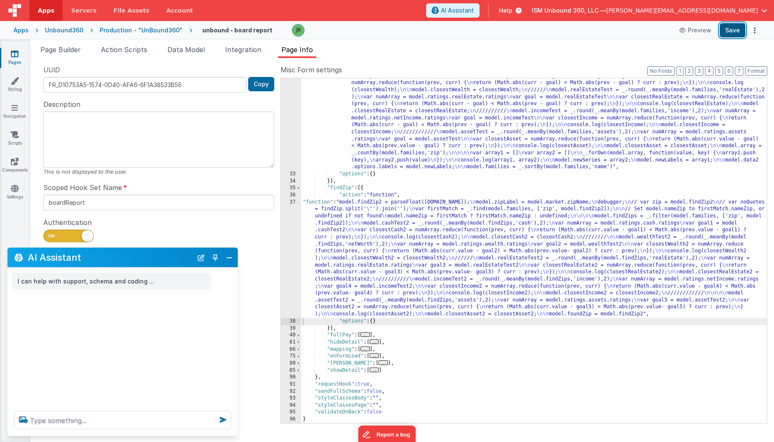
click at [728, 30] on button "Save" at bounding box center [733, 30] width 26 height 14
click at [72, 48] on span "Page Builder" at bounding box center [60, 49] width 40 height 8
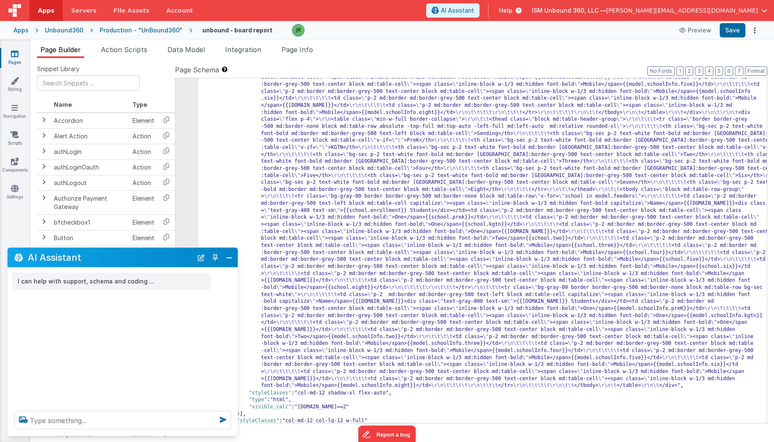
scroll to position [464, 0]
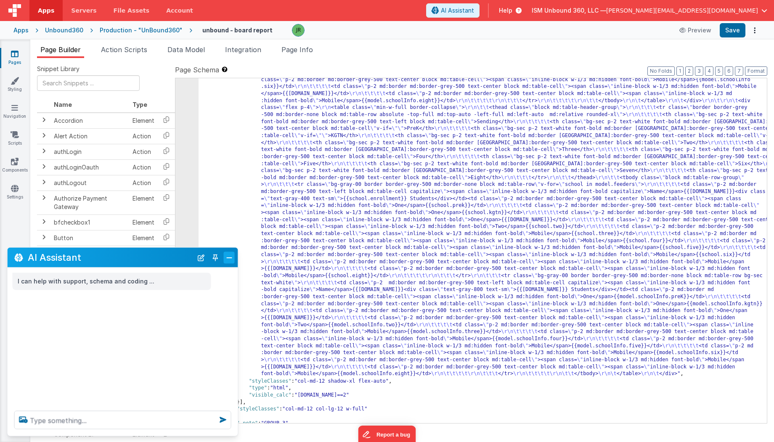
click at [230, 257] on button "Close" at bounding box center [229, 258] width 11 height 12
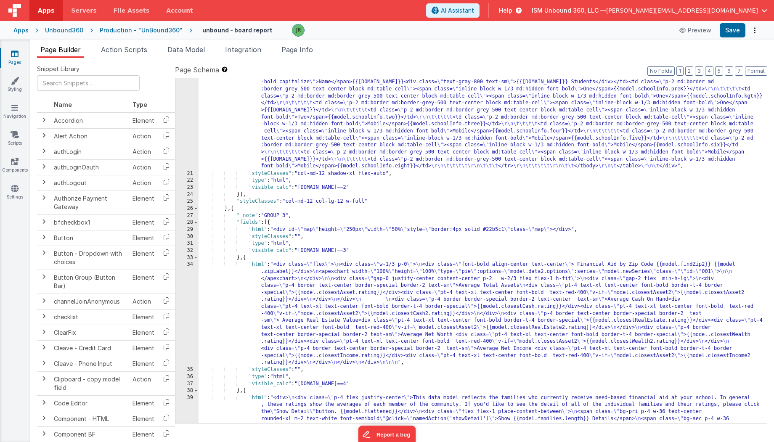
scroll to position [733, 0]
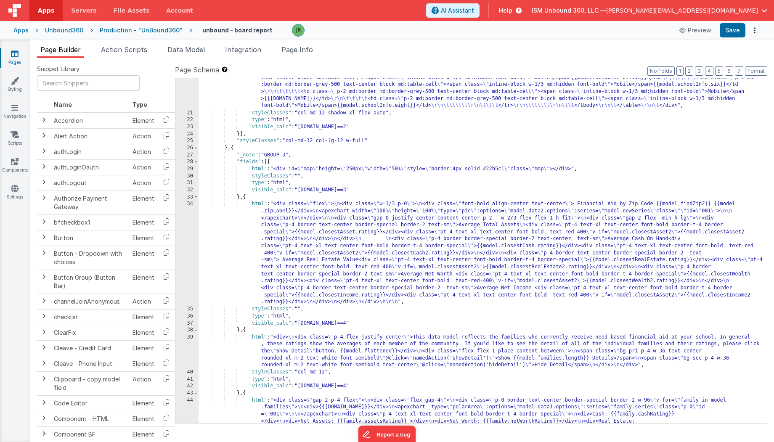
click at [292, 250] on div ""html" : "<div class= \" flex p-4 \" > \r\n <table class= \" min-w-full border-…" at bounding box center [483, 26] width 569 height 927
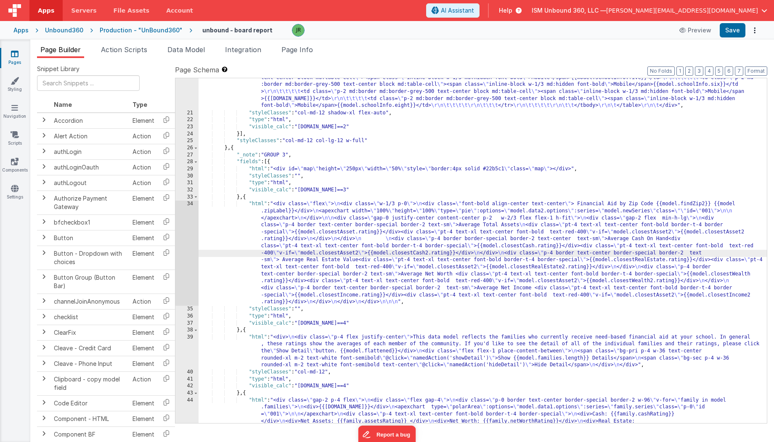
click at [183, 224] on div "34" at bounding box center [186, 253] width 23 height 105
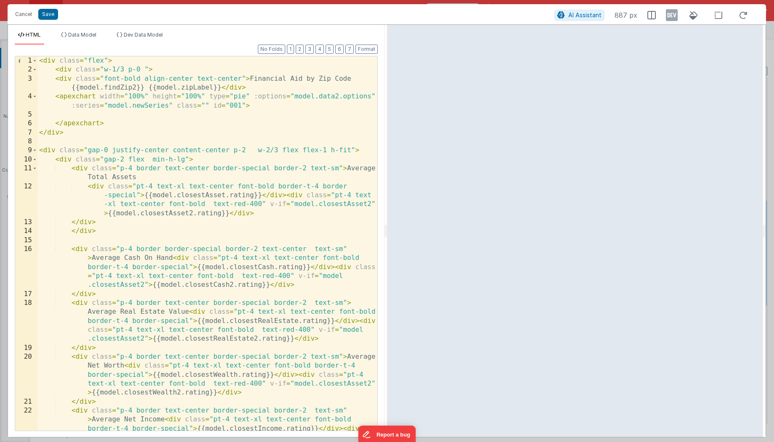
scroll to position [0, 0]
drag, startPoint x: 212, startPoint y: 88, endPoint x: 181, endPoint y: 87, distance: 30.7
click at [181, 87] on div "< div class = "flex" > < div class = "w-1/3 p-0 " > < div class = "font-bold al…" at bounding box center [207, 270] width 340 height 429
click at [45, 13] on button "Save" at bounding box center [48, 14] width 20 height 11
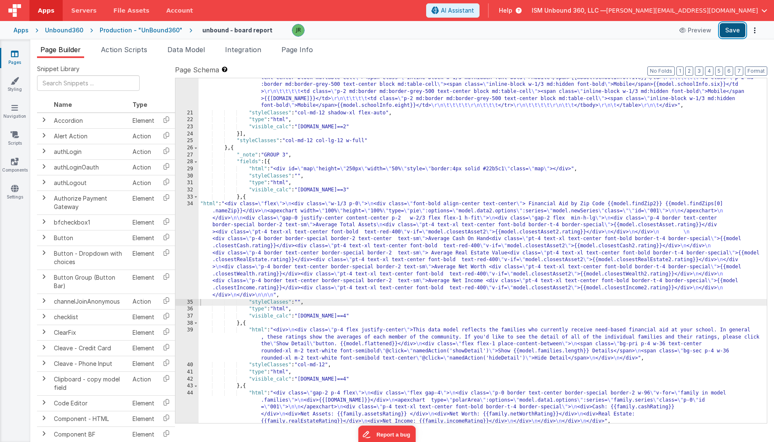
click at [737, 30] on button "Save" at bounding box center [733, 30] width 26 height 14
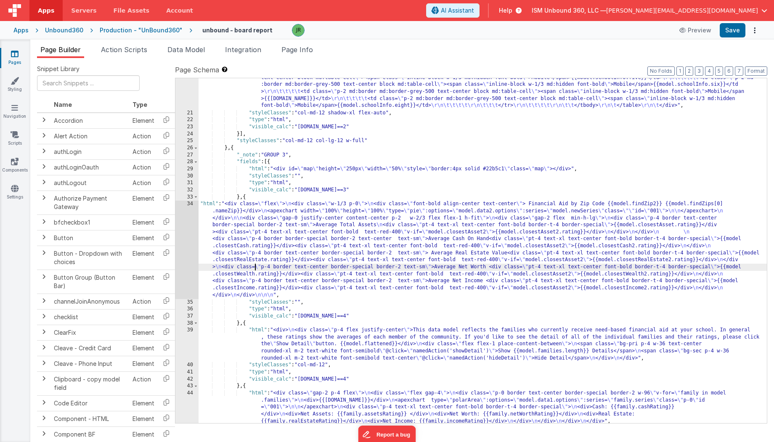
click at [254, 269] on div ""html" : "<div class= \" flex p-4 \" > \r\n <table class= \" min-w-full border-…" at bounding box center [483, 12] width 569 height 899
click at [187, 226] on div "34" at bounding box center [186, 250] width 23 height 98
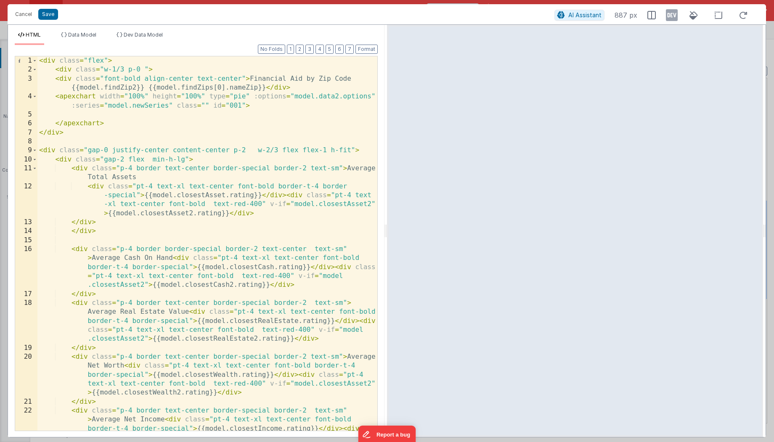
click at [225, 87] on div "< div class = "flex" > < div class = "w-1/3 p-0 " > < div class = "font-bold al…" at bounding box center [207, 270] width 340 height 429
click at [76, 37] on span "Data Model" at bounding box center [82, 35] width 28 height 6
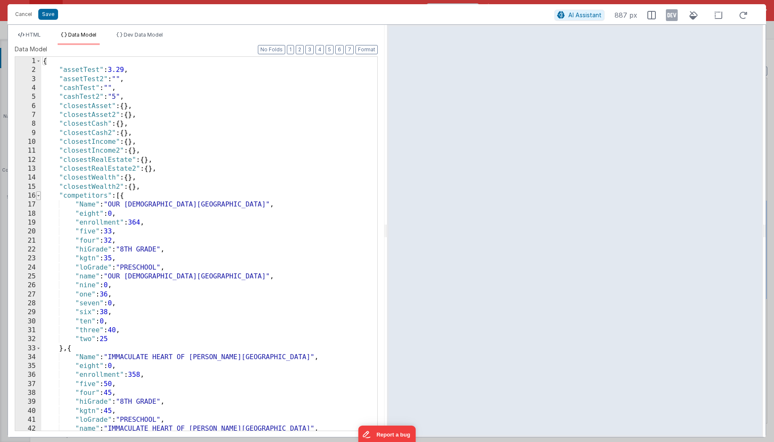
click at [40, 198] on span at bounding box center [38, 195] width 5 height 9
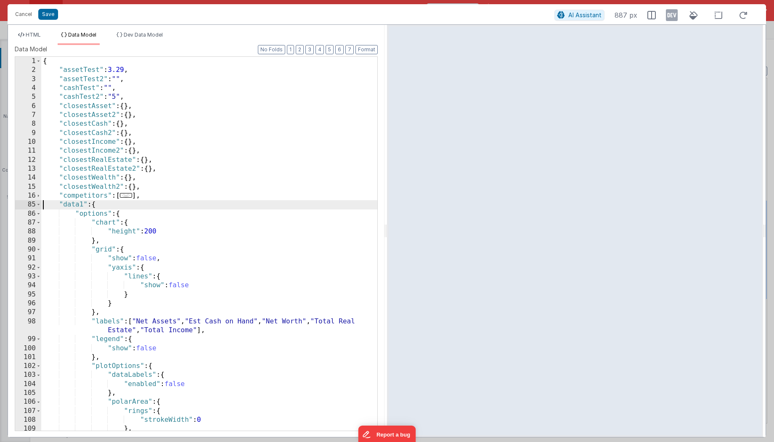
click at [41, 206] on div "{ "assetTest" : 3.29 , "assetTest2" : "" , "cashTest" : "" , "cashTest2" : "5" …" at bounding box center [209, 253] width 336 height 392
click at [37, 205] on span at bounding box center [38, 204] width 5 height 9
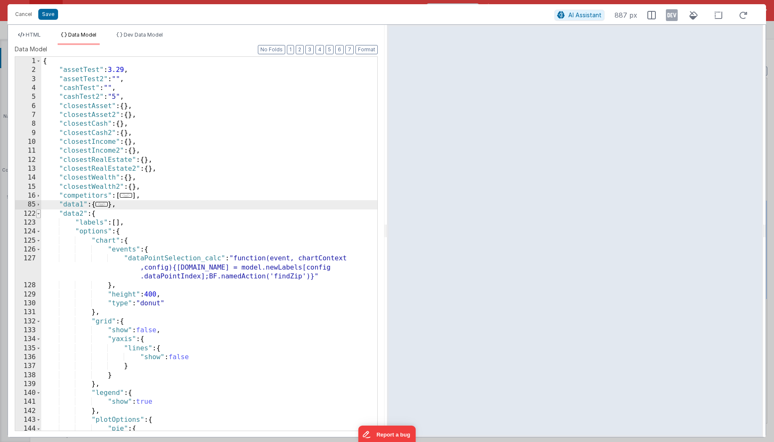
click at [39, 211] on span at bounding box center [38, 213] width 5 height 9
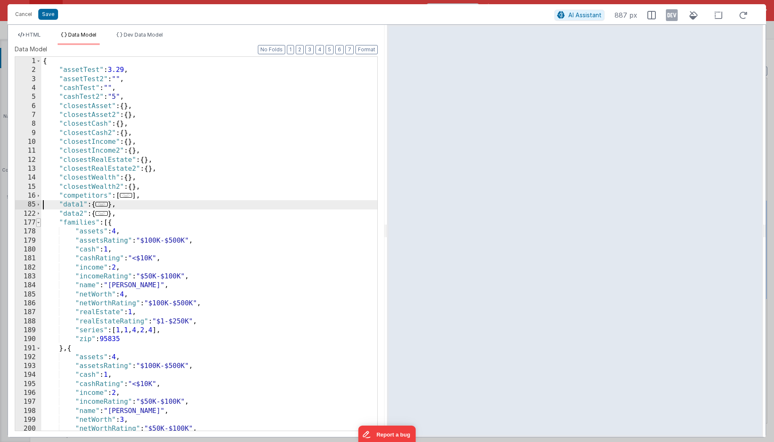
click at [40, 220] on span at bounding box center [38, 222] width 5 height 9
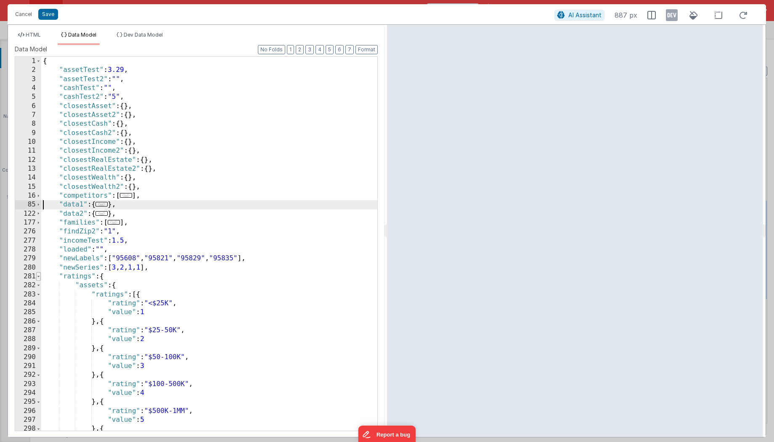
click at [40, 274] on span at bounding box center [38, 276] width 5 height 9
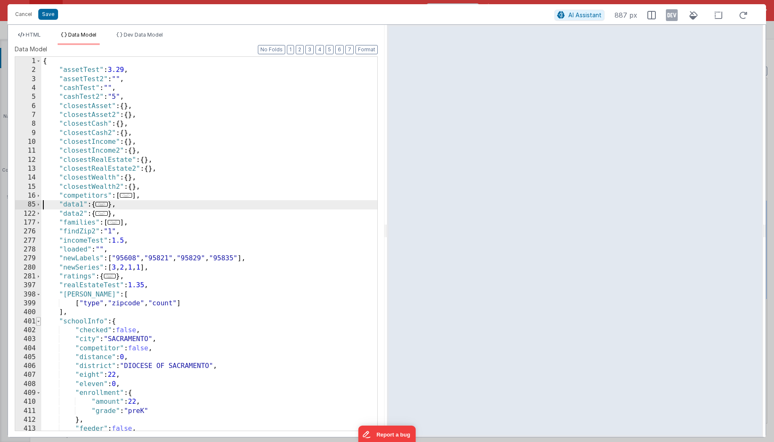
click at [40, 321] on span at bounding box center [38, 321] width 5 height 9
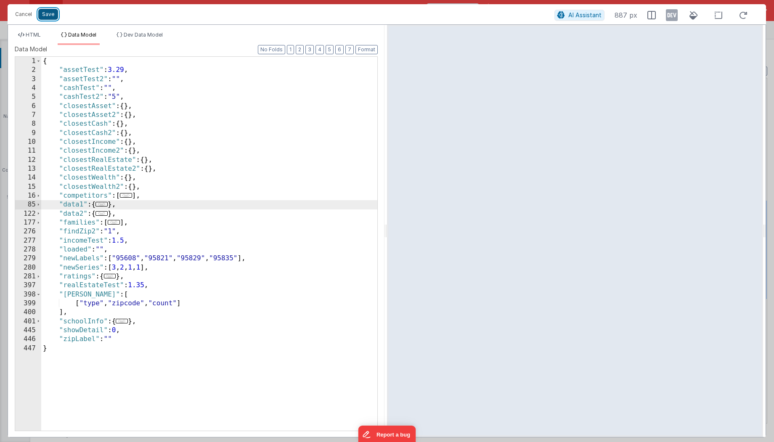
click at [48, 16] on button "Save" at bounding box center [48, 14] width 20 height 11
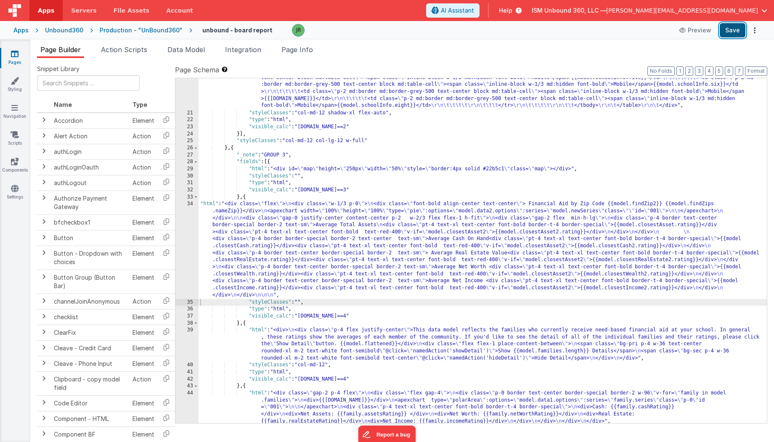
click at [739, 32] on button "Save" at bounding box center [733, 30] width 26 height 14
click at [211, 209] on div ""html" : "<div class= \" flex p-4 \" > \r\n <table class= \" min-w-full border-…" at bounding box center [483, 12] width 569 height 899
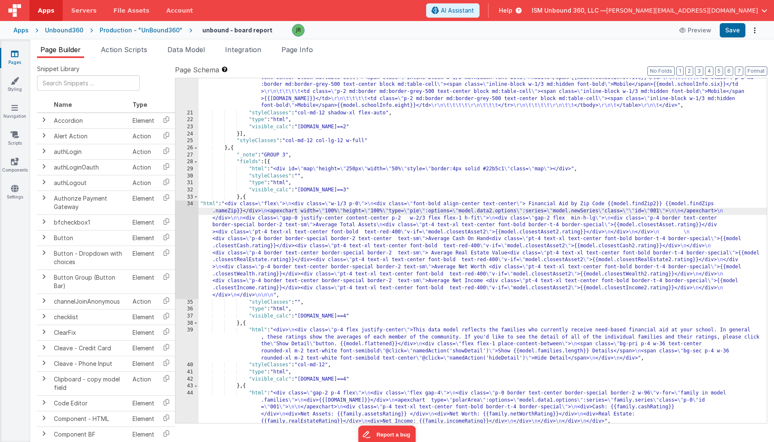
click at [190, 205] on div "34" at bounding box center [186, 250] width 23 height 98
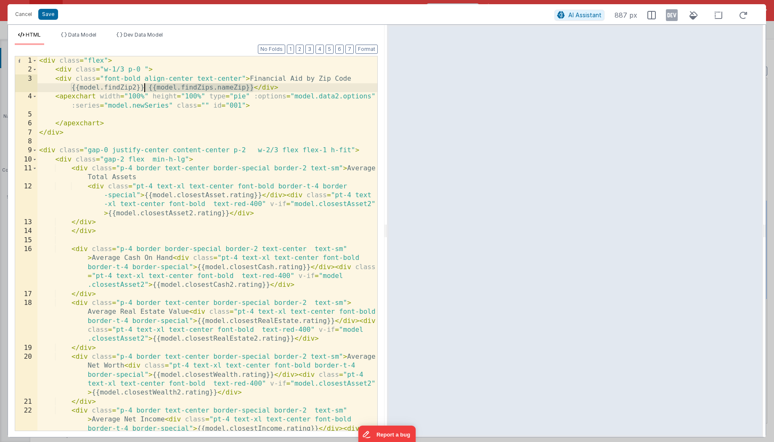
drag, startPoint x: 252, startPoint y: 87, endPoint x: 145, endPoint y: 84, distance: 106.9
click at [145, 84] on div "< div class = "flex" > < div class = "w-1/3 p-0 " > < div class = "font-bold al…" at bounding box center [207, 270] width 340 height 429
click at [90, 33] on span "Data Model" at bounding box center [82, 35] width 28 height 6
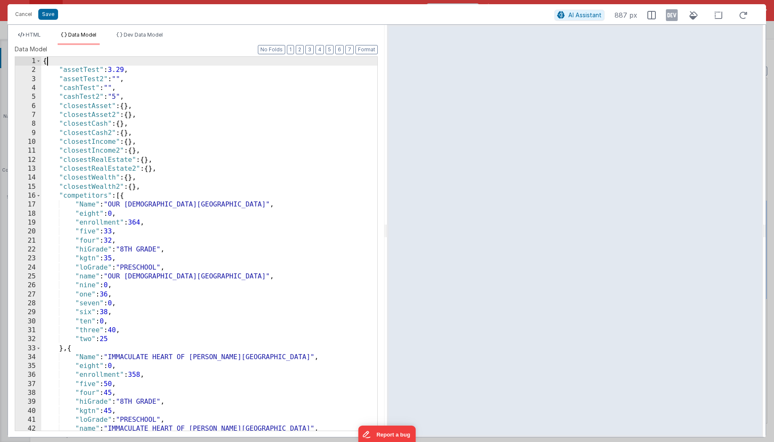
click at [69, 63] on div "{ "assetTest" : 3.29 , "assetTest2" : "" , "cashTest" : "" , "cashTest2" : "5" …" at bounding box center [209, 253] width 336 height 392
click at [34, 29] on div "HTML Data Model Dev Data Model Format 7 6 5 4 3 2 1 No Folds 1 2 3 4 5 6 7 8 9 …" at bounding box center [196, 231] width 376 height 412
click at [34, 37] on span "HTML" at bounding box center [33, 35] width 15 height 6
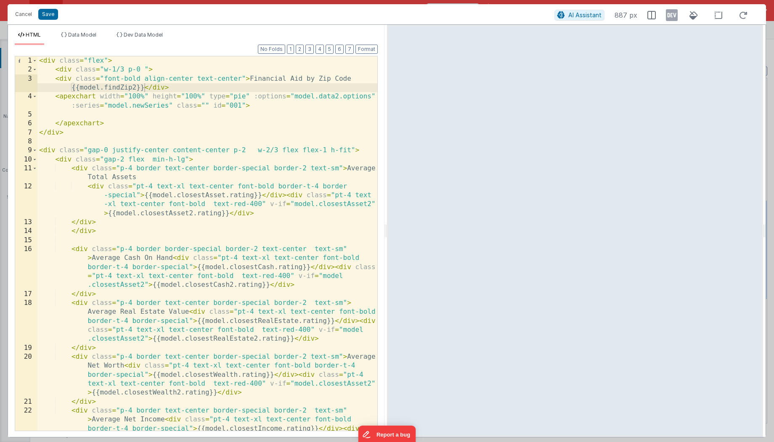
click at [144, 86] on div "< div class = "flex" > < div class = "w-1/3 p-0 " > < div class = "font-bold al…" at bounding box center [207, 270] width 340 height 429
click at [51, 14] on button "Save" at bounding box center [48, 14] width 20 height 11
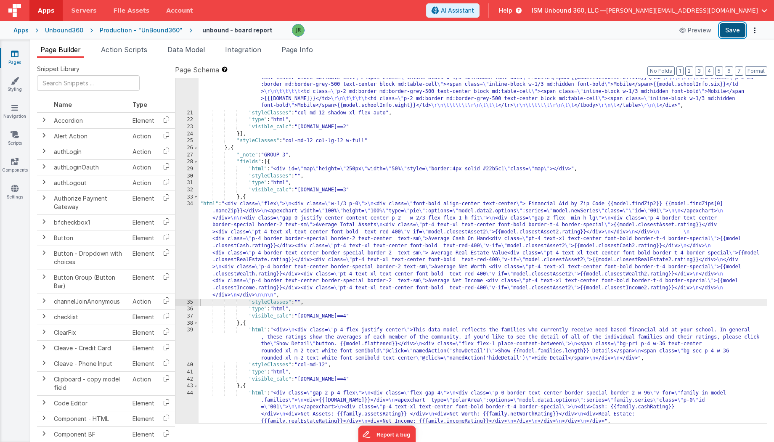
click at [734, 26] on button "Save" at bounding box center [733, 30] width 26 height 14
click at [180, 53] on li "Data Model" at bounding box center [186, 51] width 44 height 13
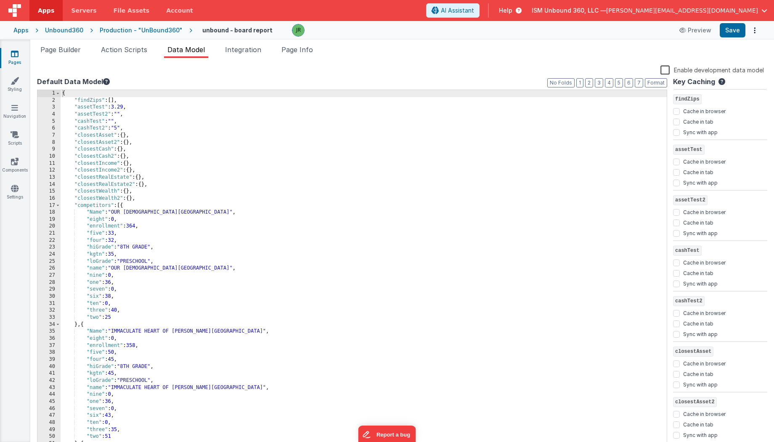
click at [114, 98] on div "{ "findZips" : [ ] , "assetTest" : 3.29 , "assetTest2" : "" , "cashTest" : "" ,…" at bounding box center [364, 276] width 607 height 373
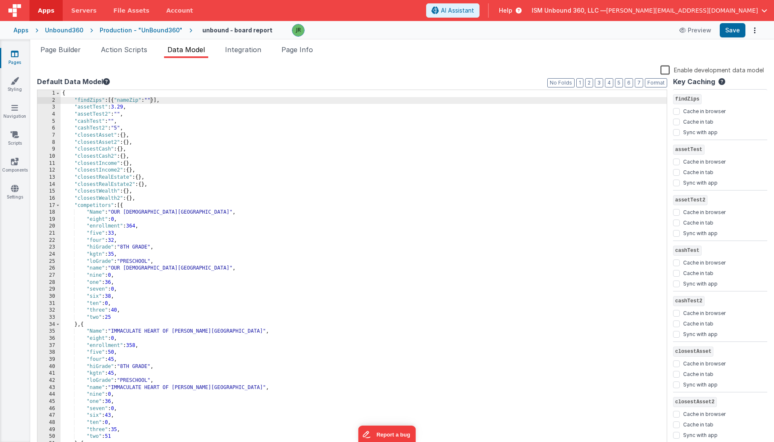
click at [719, 31] on div "Preview Save" at bounding box center [717, 30] width 86 height 14
click at [727, 28] on button "Save" at bounding box center [733, 30] width 26 height 14
click at [70, 50] on span "Page Builder" at bounding box center [60, 49] width 40 height 8
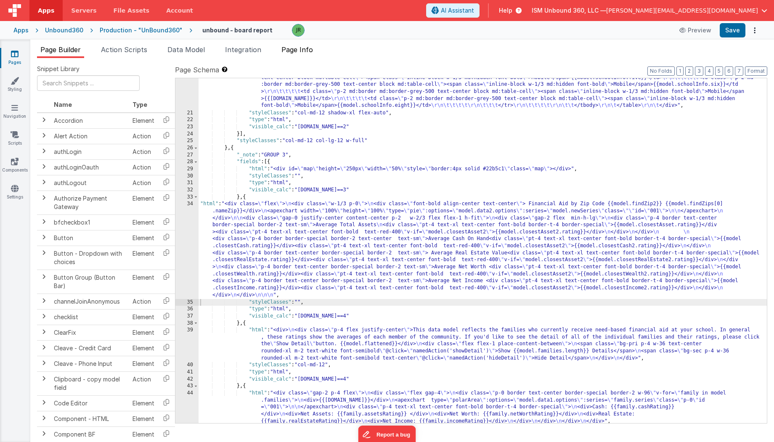
click at [293, 48] on span "Page Info" at bounding box center [297, 49] width 32 height 8
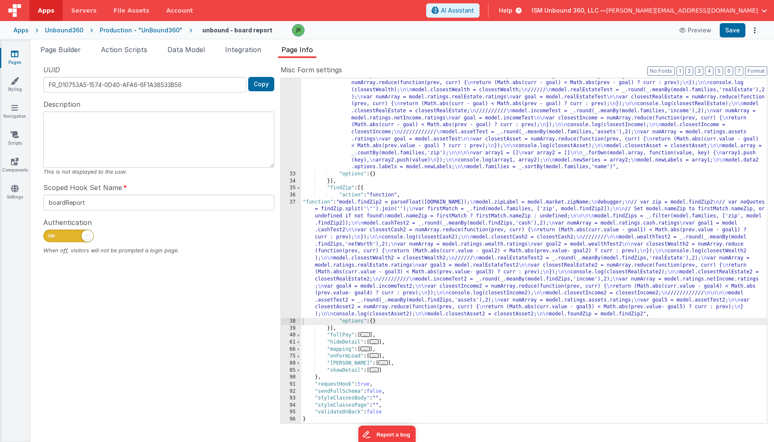
click at [181, 43] on div "Page Builder Action Scripts Data Model Integration Page Info Snippet Library Na…" at bounding box center [402, 241] width 744 height 403
click at [179, 49] on span "Data Model" at bounding box center [185, 49] width 37 height 8
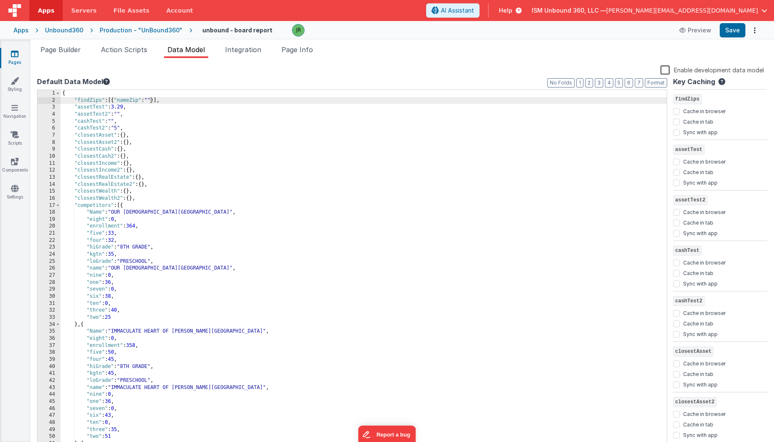
click at [126, 101] on div "{ "findZips" : [{ "nameZip" : "" }] , "assetTest" : 3.29 , "assetTest2" : "" , …" at bounding box center [364, 276] width 607 height 373
click at [67, 51] on span "Page Builder" at bounding box center [60, 49] width 40 height 8
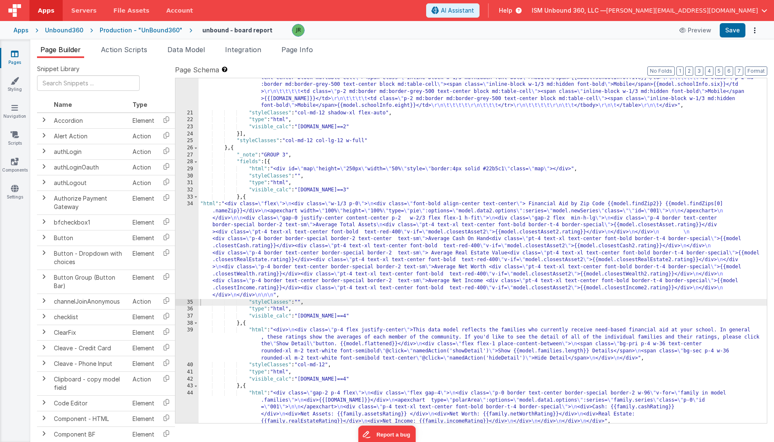
click at [246, 251] on div ""html" : "<div class= \" flex p-4 \" > \r\n <table class= \" min-w-full border-…" at bounding box center [483, 12] width 569 height 899
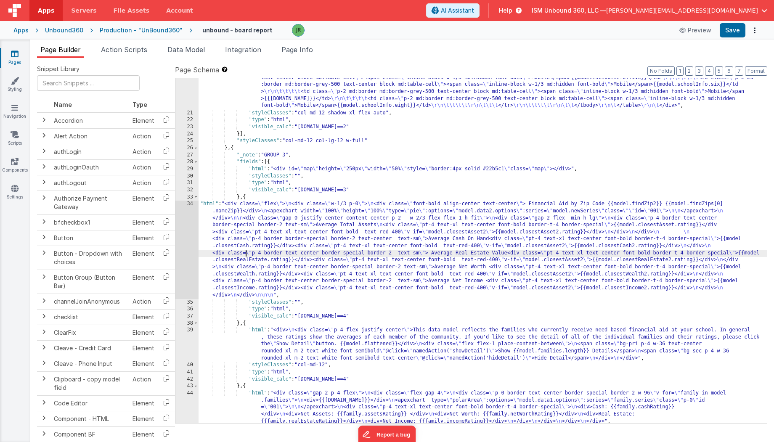
click at [189, 205] on div "34" at bounding box center [186, 250] width 23 height 98
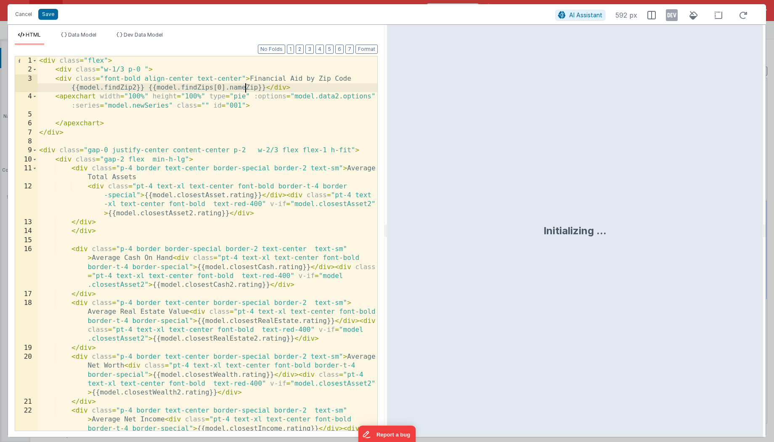
click at [246, 89] on div "< div class = "flex" > < div class = "w-1/3 p-0 " > < div class = "font-bold al…" at bounding box center [207, 270] width 340 height 429
click at [48, 14] on button "Save" at bounding box center [48, 14] width 20 height 11
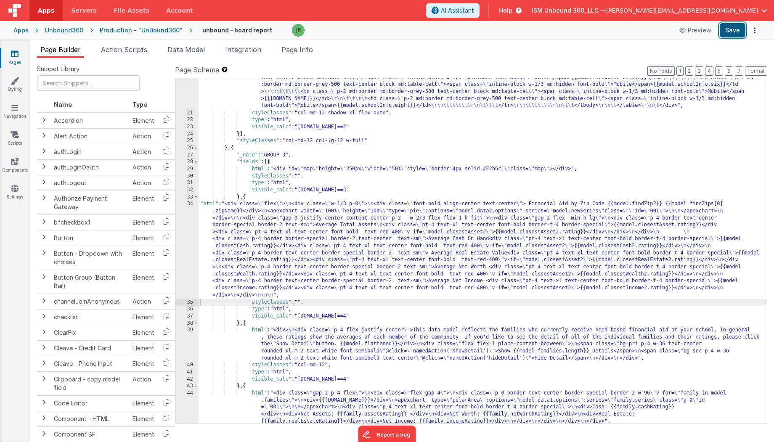
click at [731, 30] on button "Save" at bounding box center [733, 30] width 26 height 14
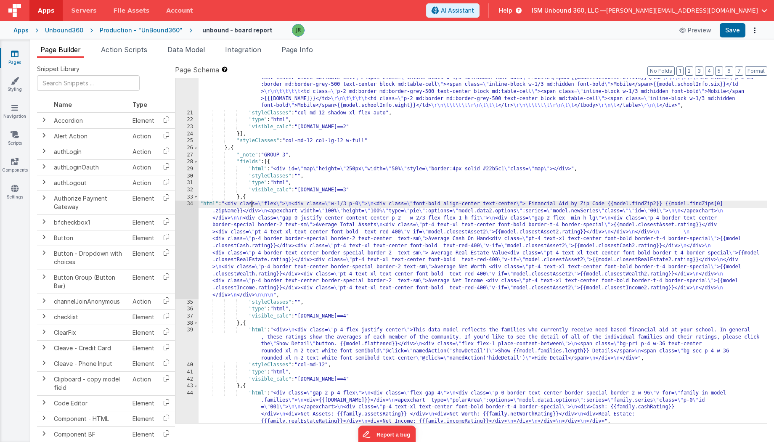
click at [250, 206] on div ""html" : "<div class= \" flex p-4 \" > \r\n <table class= \" min-w-full border-…" at bounding box center [483, 12] width 569 height 899
click at [190, 201] on div "34" at bounding box center [186, 250] width 23 height 98
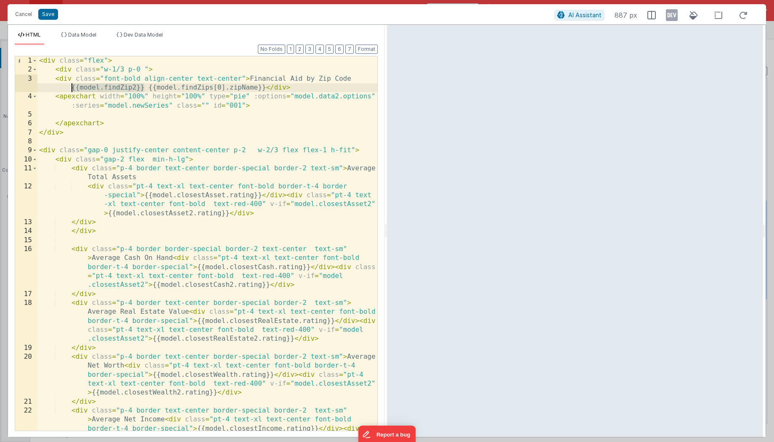
drag, startPoint x: 143, startPoint y: 88, endPoint x: 69, endPoint y: 88, distance: 74.0
click at [69, 88] on div "< div class = "flex" > < div class = "w-1/3 p-0 " > < div class = "font-bold al…" at bounding box center [207, 270] width 340 height 429
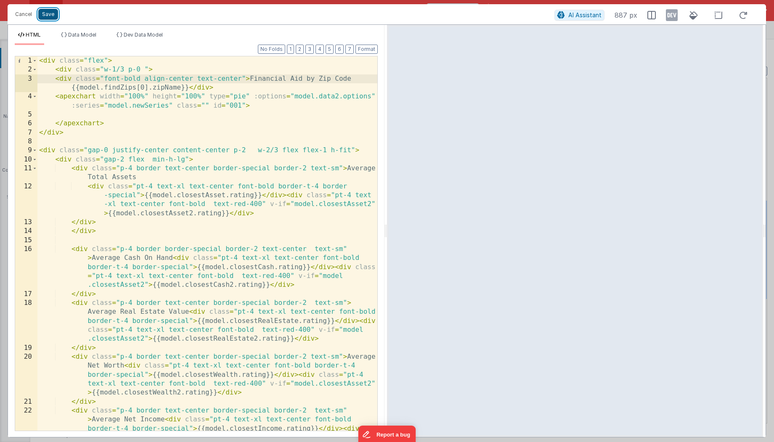
click at [53, 14] on button "Save" at bounding box center [48, 14] width 20 height 11
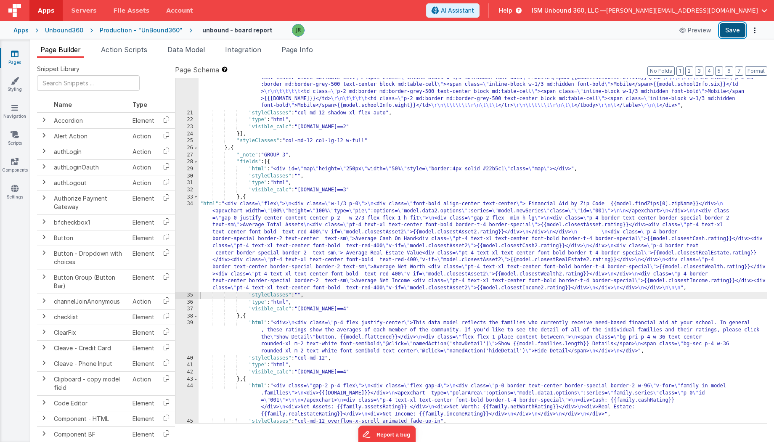
click at [730, 26] on button "Save" at bounding box center [733, 30] width 26 height 14
